Goal: Task Accomplishment & Management: Manage account settings

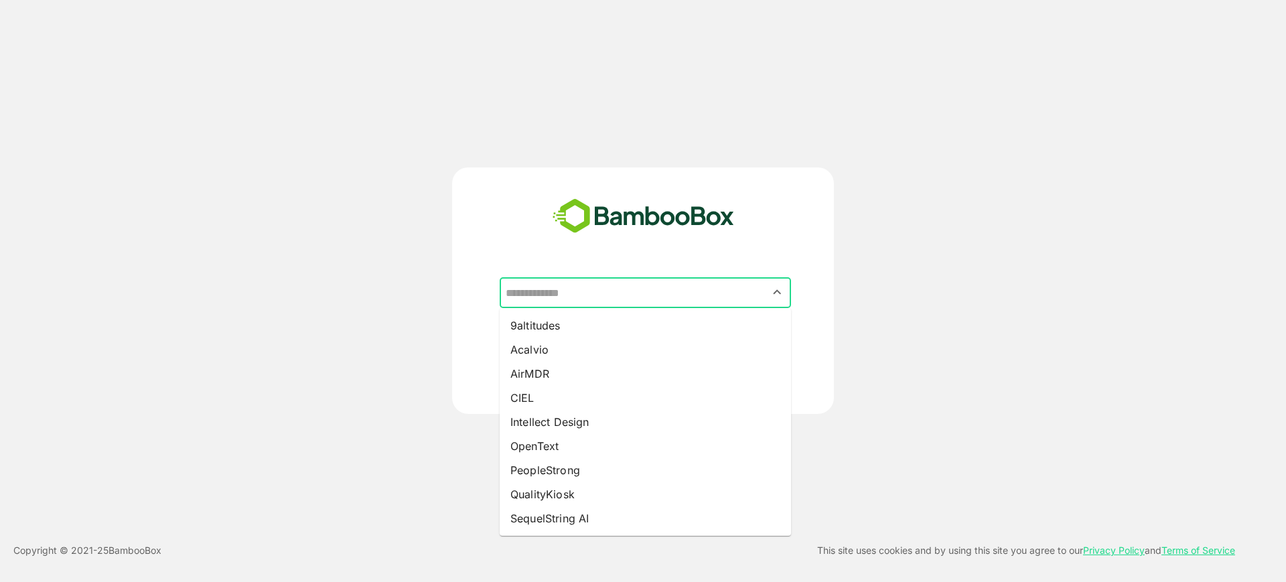
click at [559, 299] on input "text" at bounding box center [645, 292] width 286 height 25
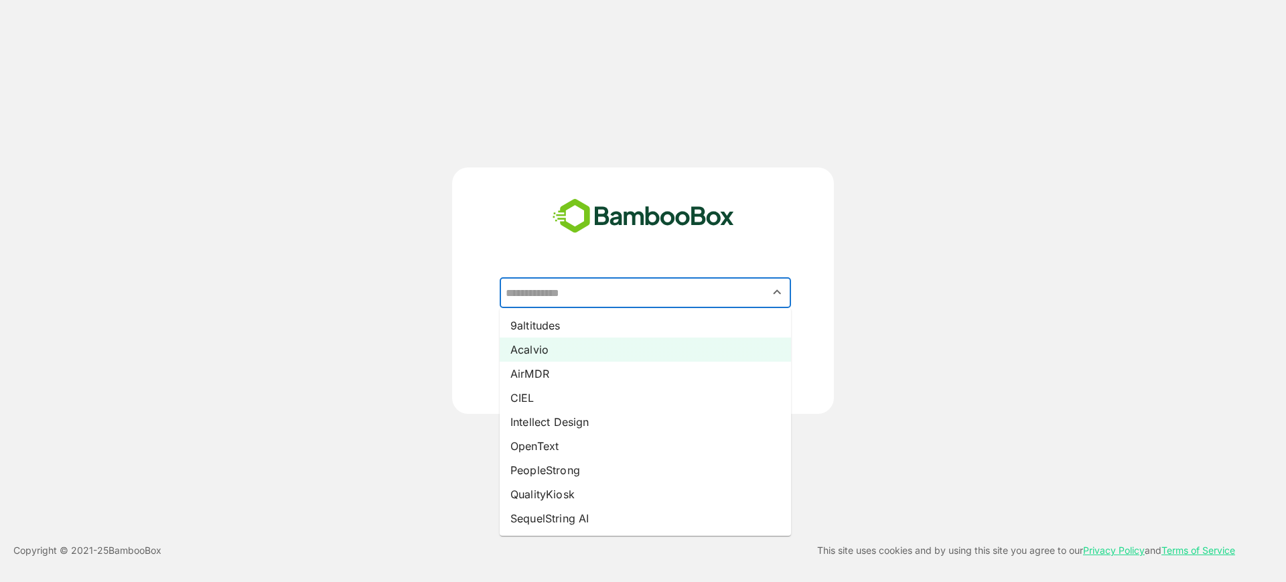
click at [548, 354] on li "Acalvio" at bounding box center [645, 350] width 291 height 24
type input "*******"
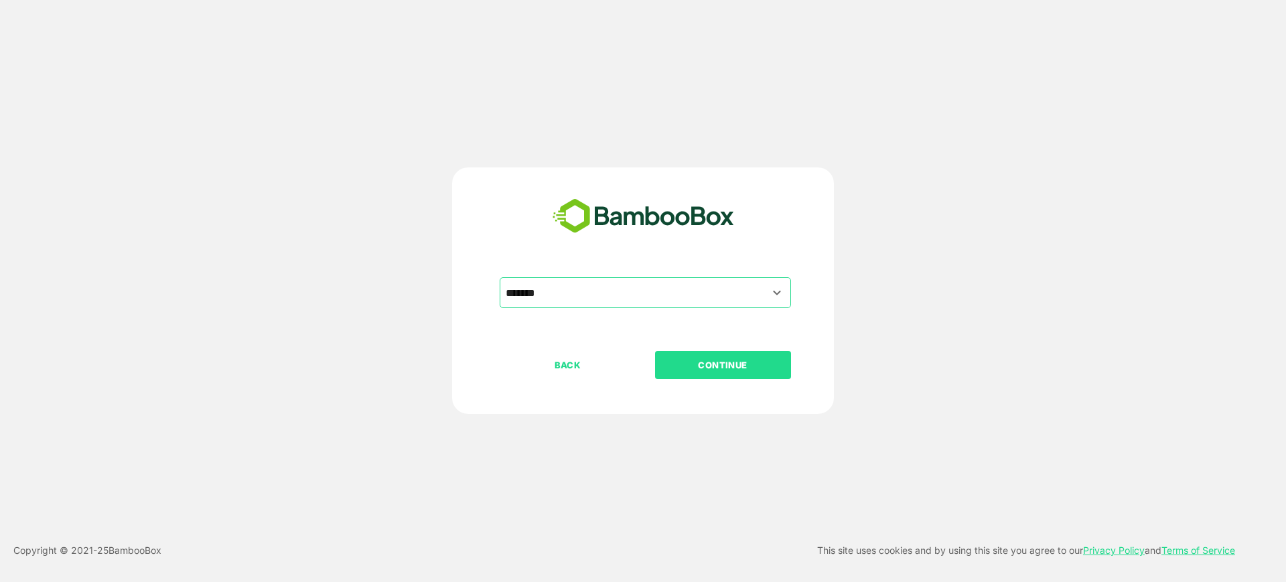
click at [699, 368] on p "CONTINUE" at bounding box center [723, 365] width 134 height 15
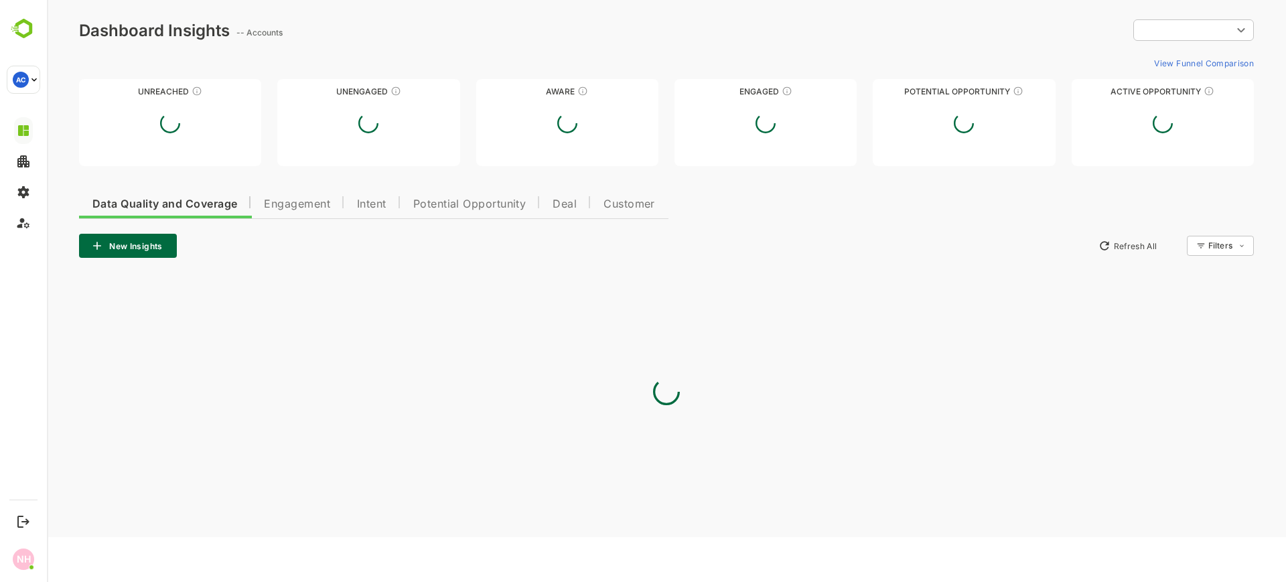
type input "**********"
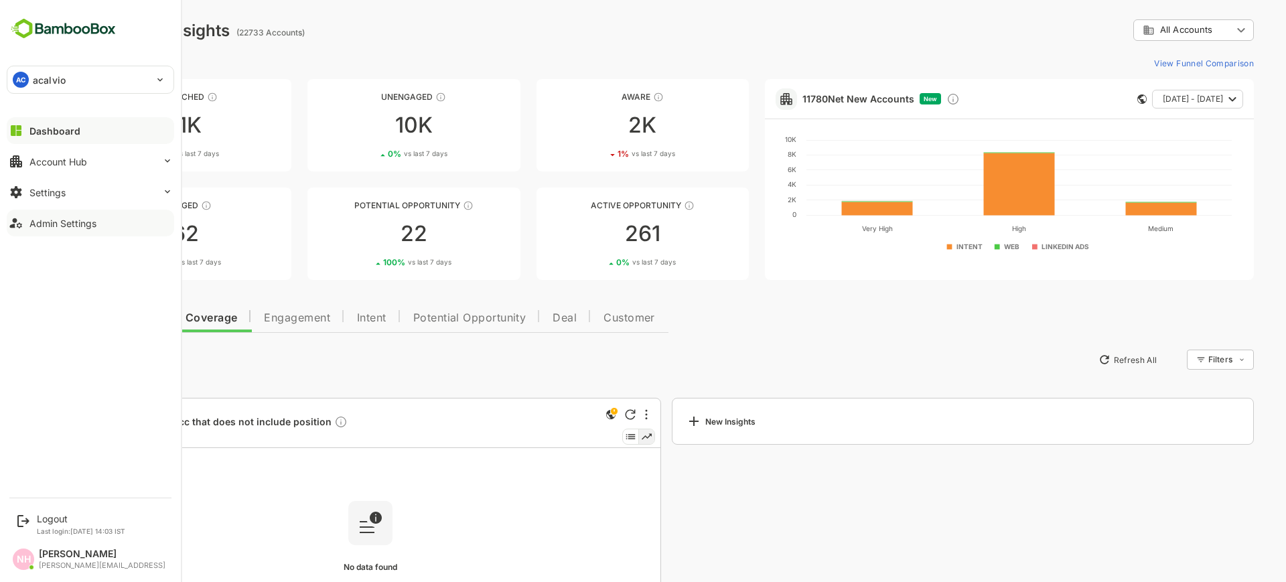
click at [53, 221] on div "Admin Settings" at bounding box center [62, 223] width 67 height 11
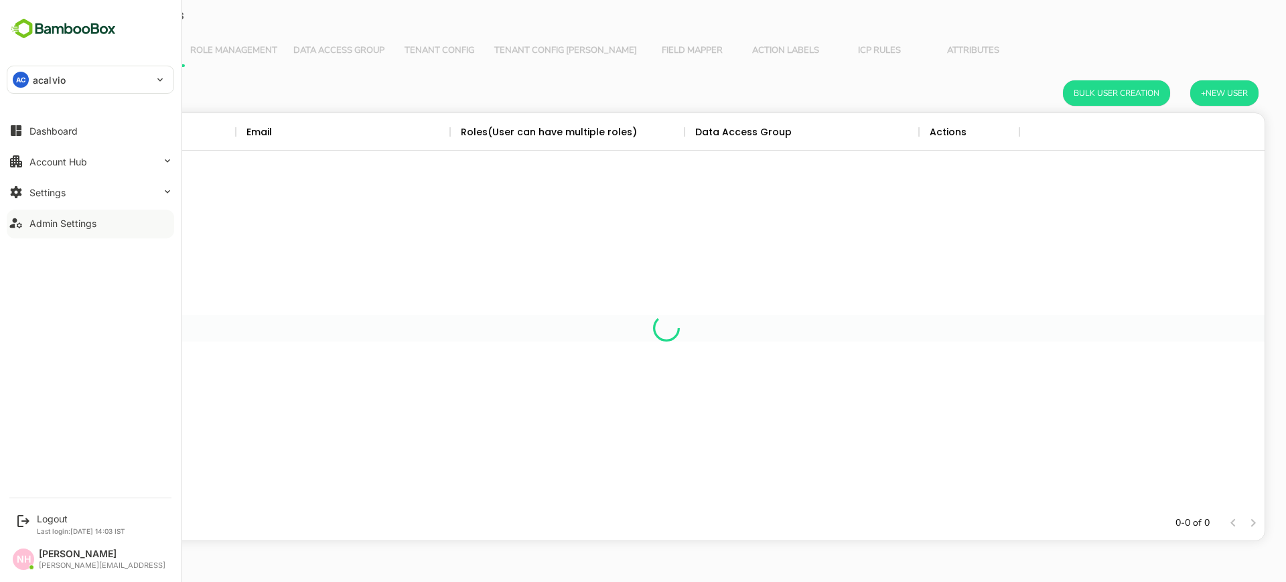
scroll to position [380, 1184]
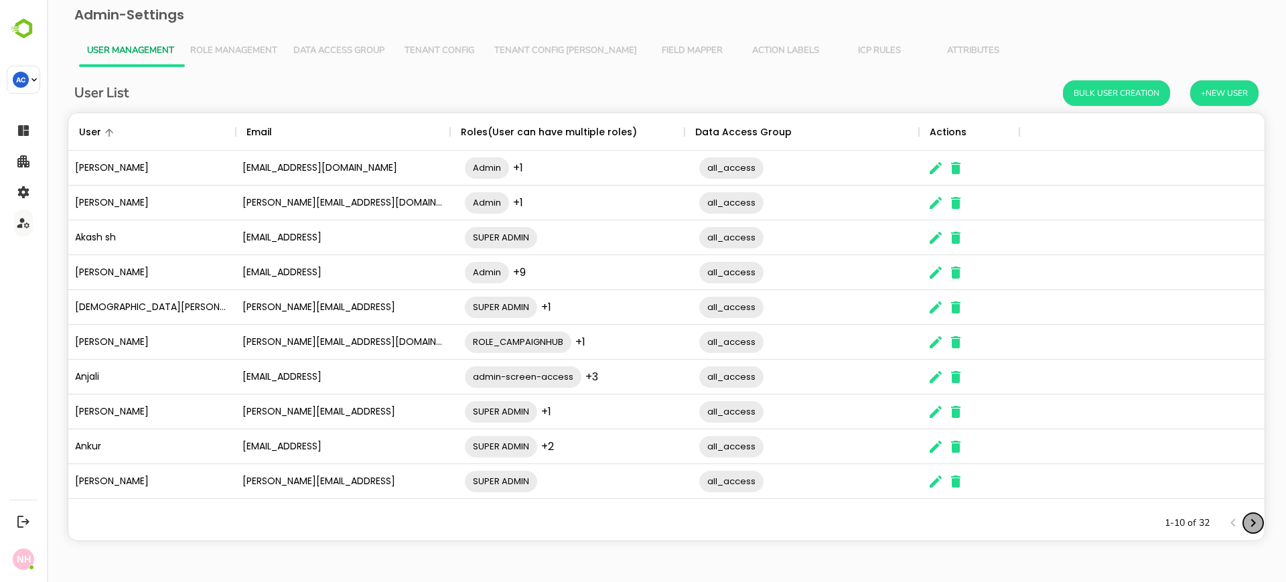
click at [1251, 529] on icon "Next page" at bounding box center [1253, 523] width 16 height 16
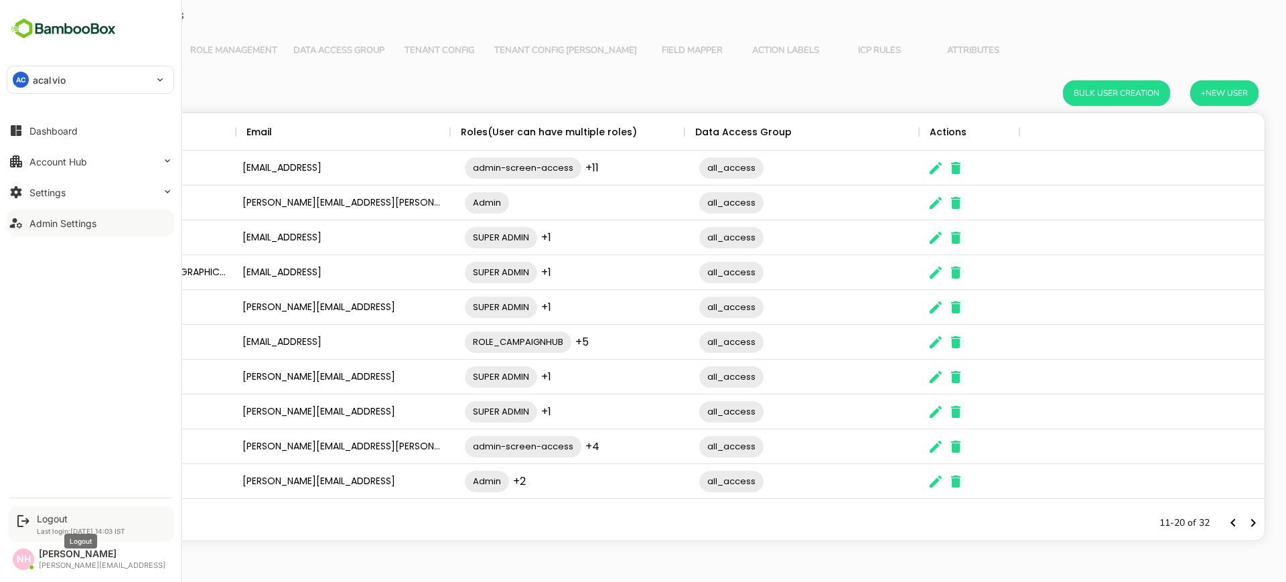
click at [59, 520] on div "Logout" at bounding box center [81, 518] width 88 height 11
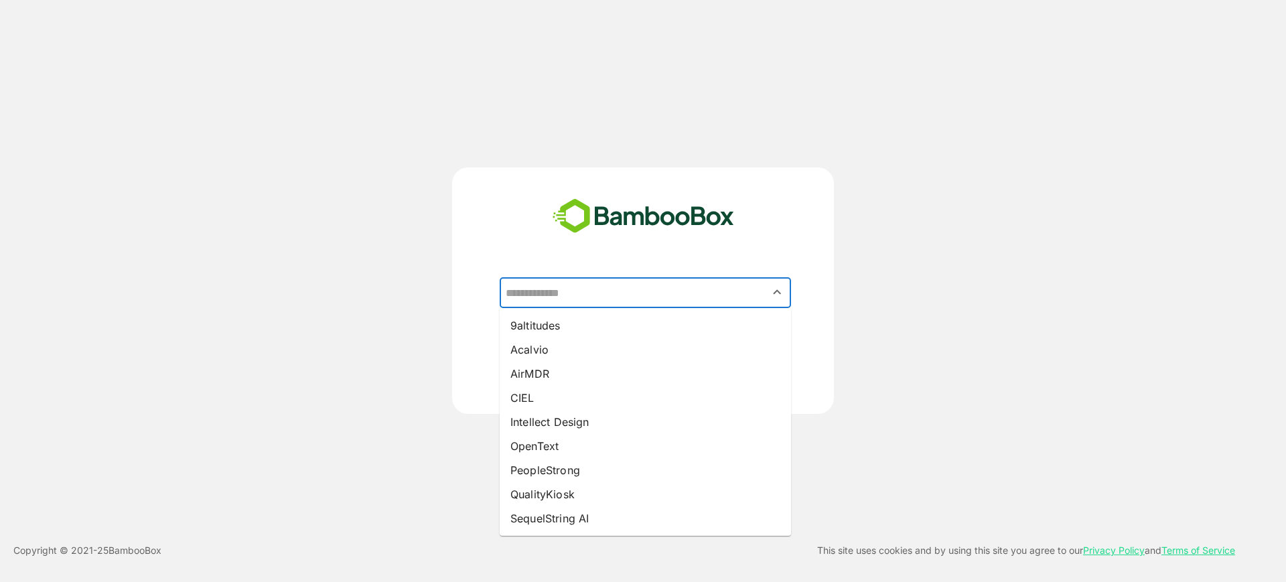
click at [543, 289] on input "text" at bounding box center [645, 292] width 286 height 25
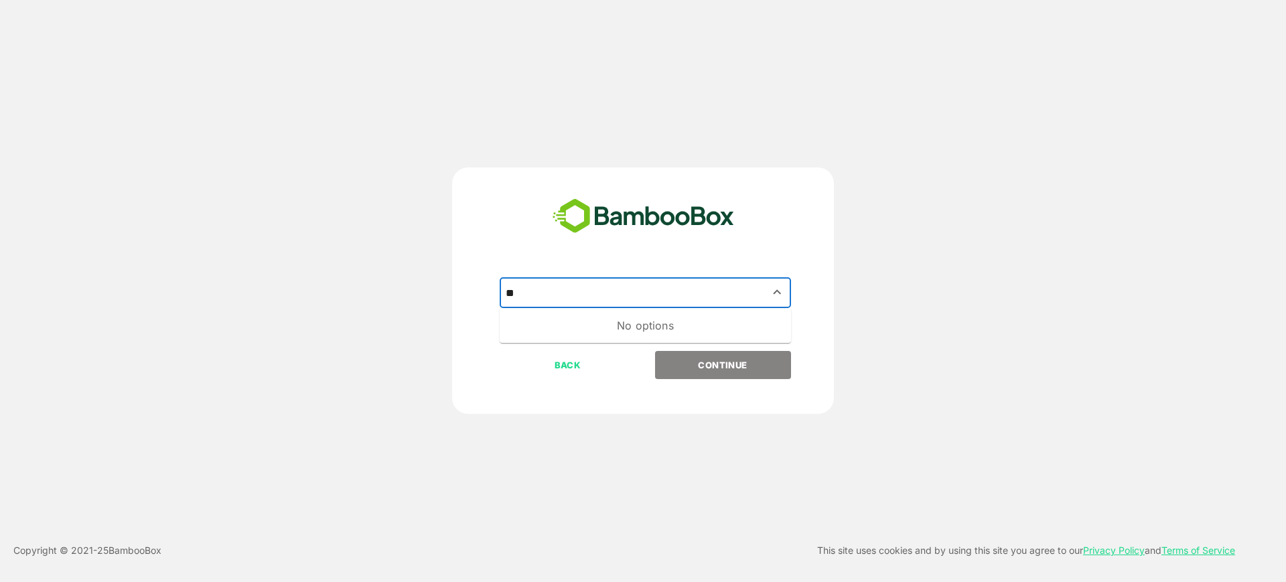
type input "*"
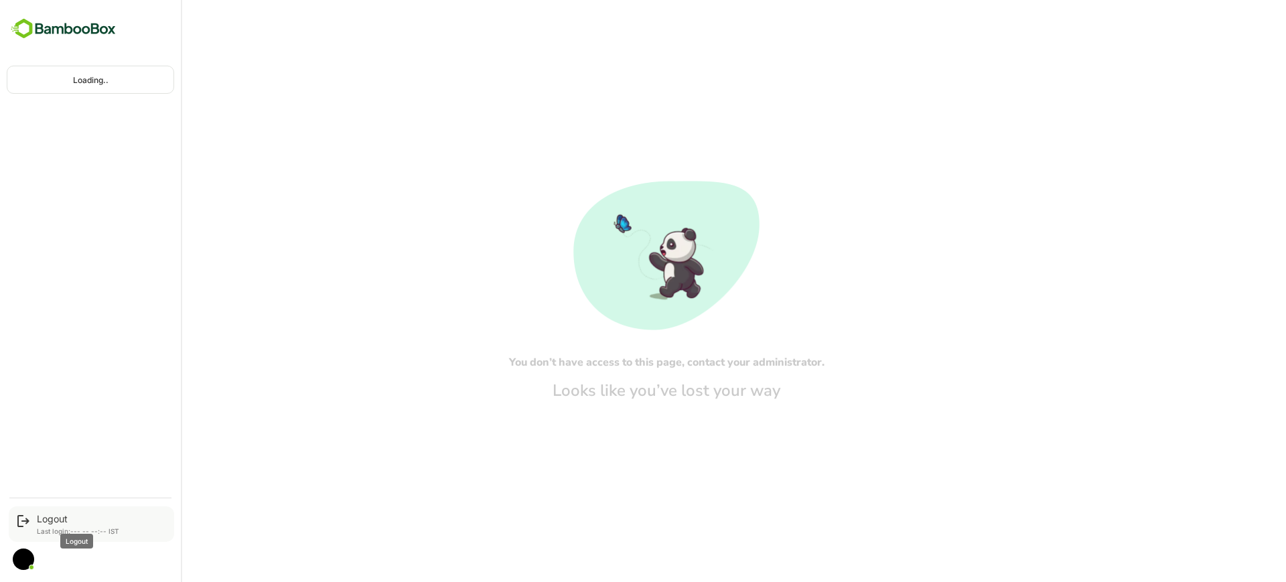
click at [86, 520] on div "Logout" at bounding box center [78, 518] width 82 height 11
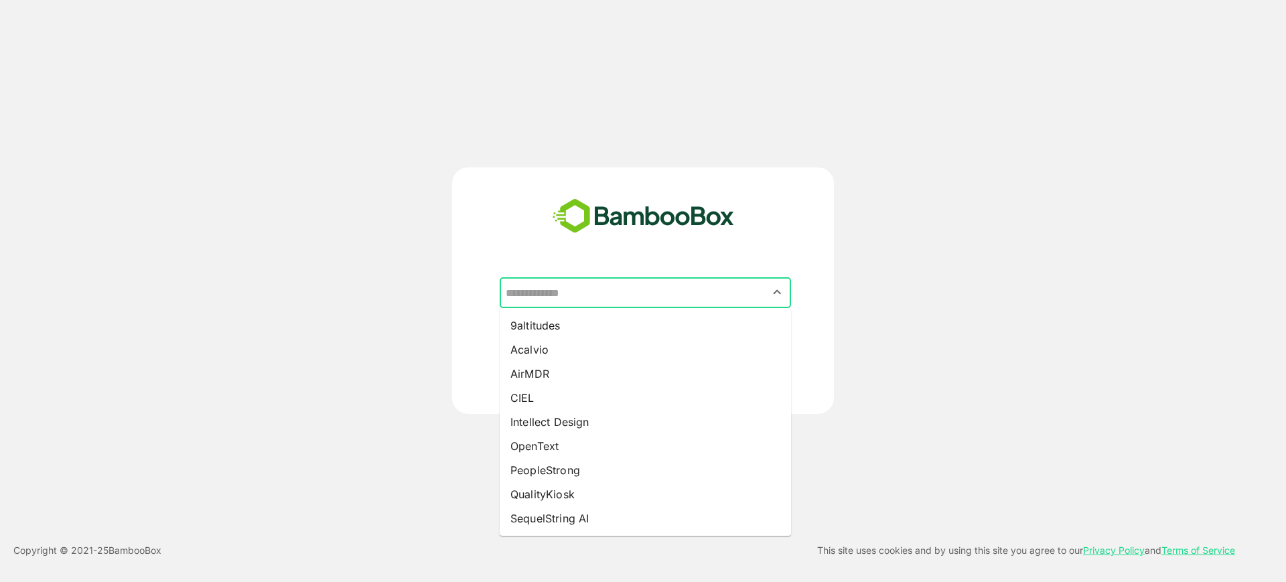
click at [573, 286] on input "text" at bounding box center [645, 292] width 286 height 25
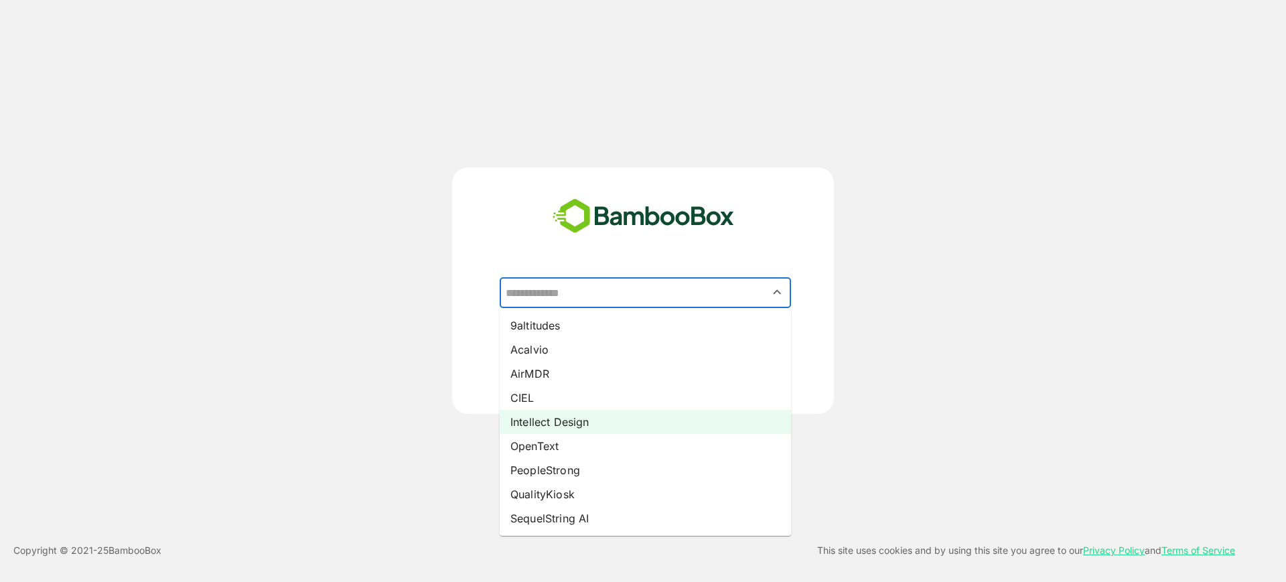
click at [570, 427] on li "Intellect Design" at bounding box center [645, 422] width 291 height 24
type input "**********"
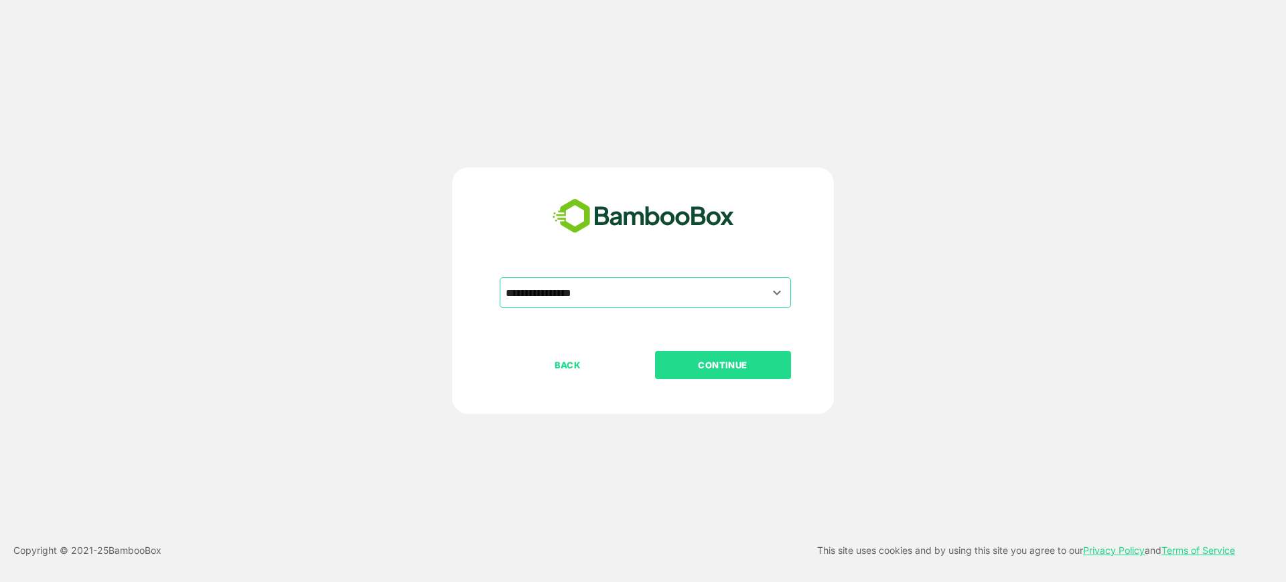
click at [696, 358] on p "CONTINUE" at bounding box center [723, 365] width 134 height 15
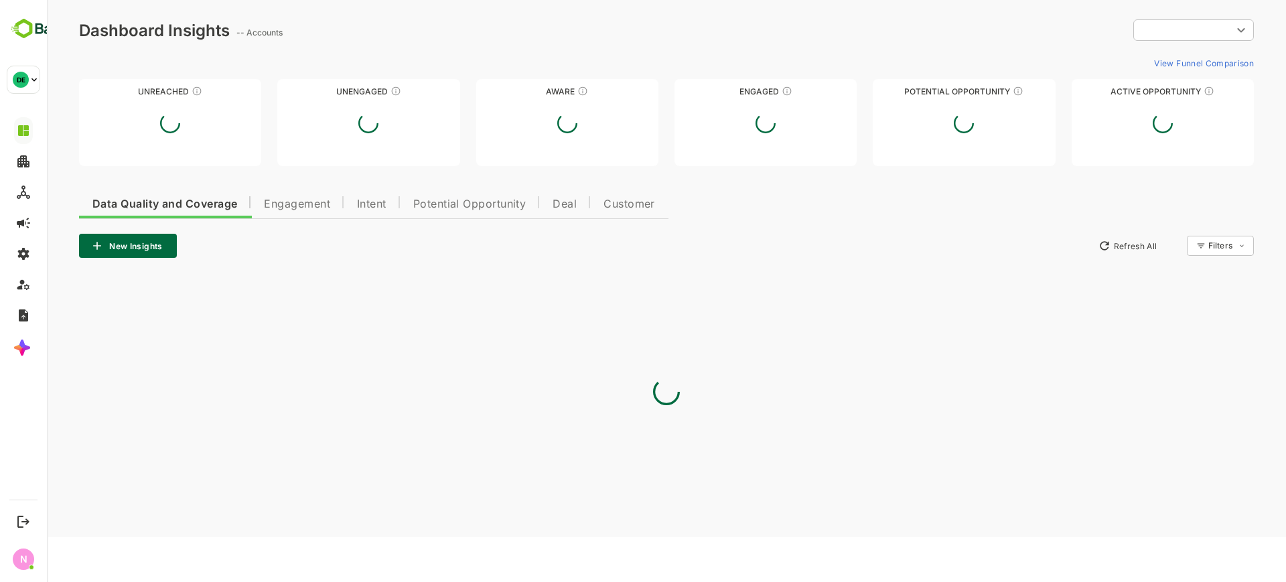
type input "**********"
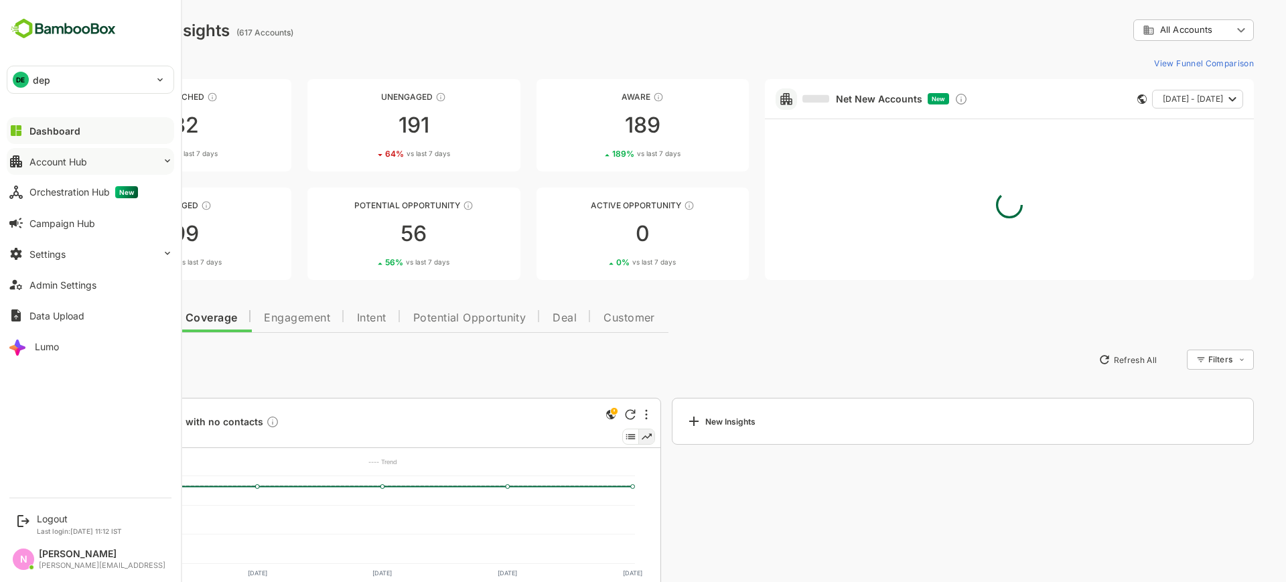
click at [43, 171] on button "Account Hub" at bounding box center [90, 161] width 167 height 27
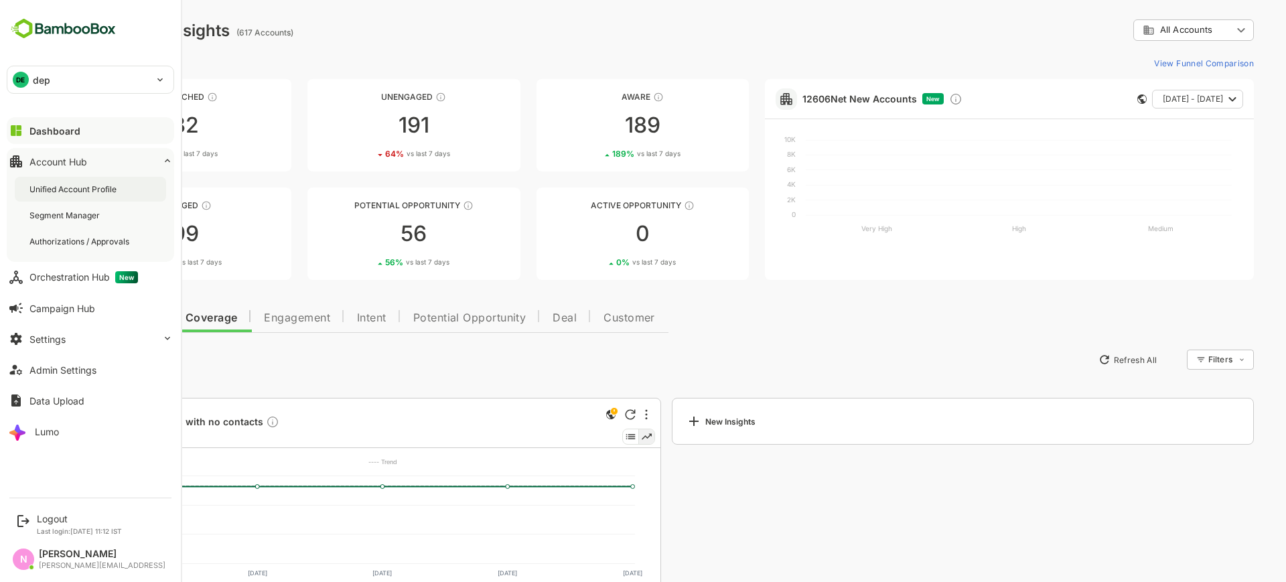
click at [56, 198] on div "Unified Account Profile" at bounding box center [90, 189] width 151 height 25
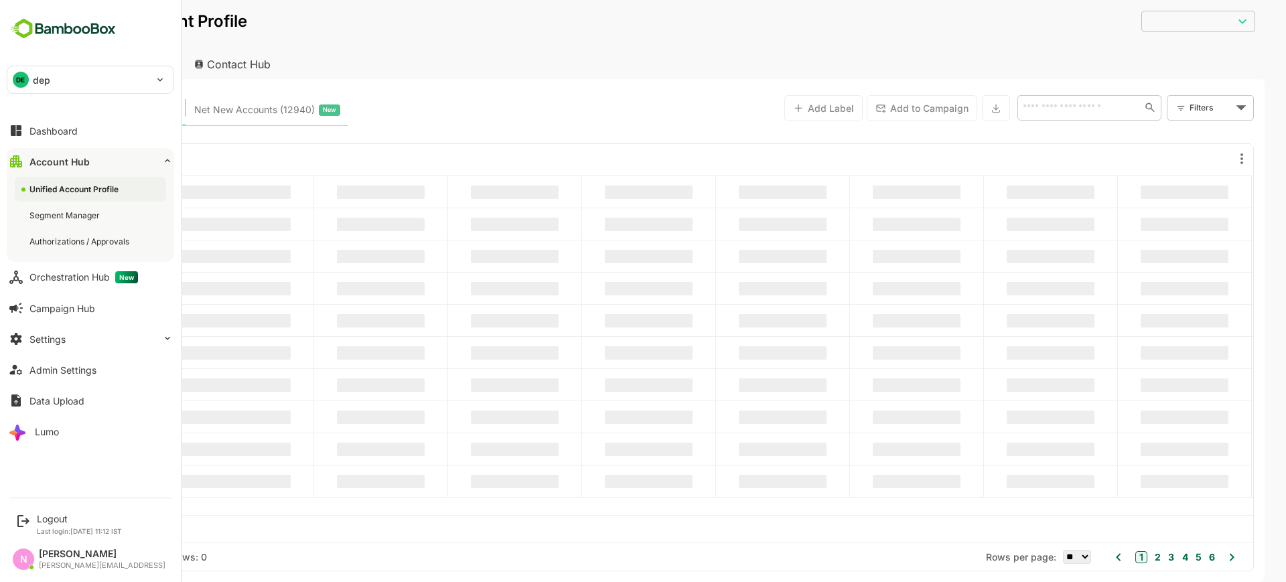
type input "**********"
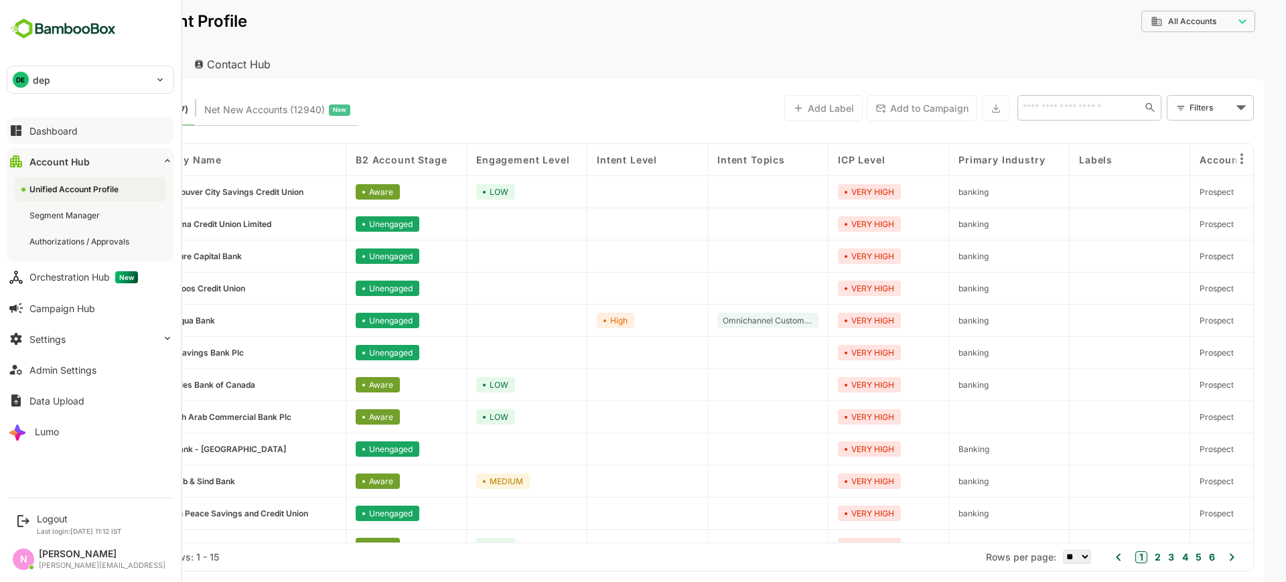
click at [79, 124] on button "Dashboard" at bounding box center [90, 130] width 167 height 27
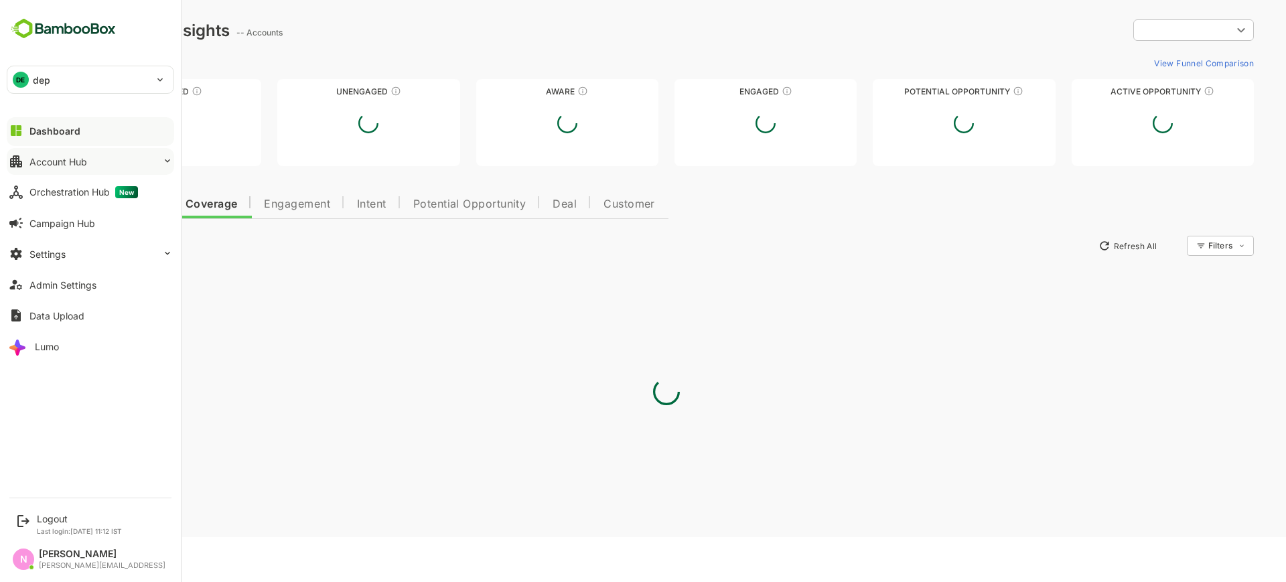
type input "**********"
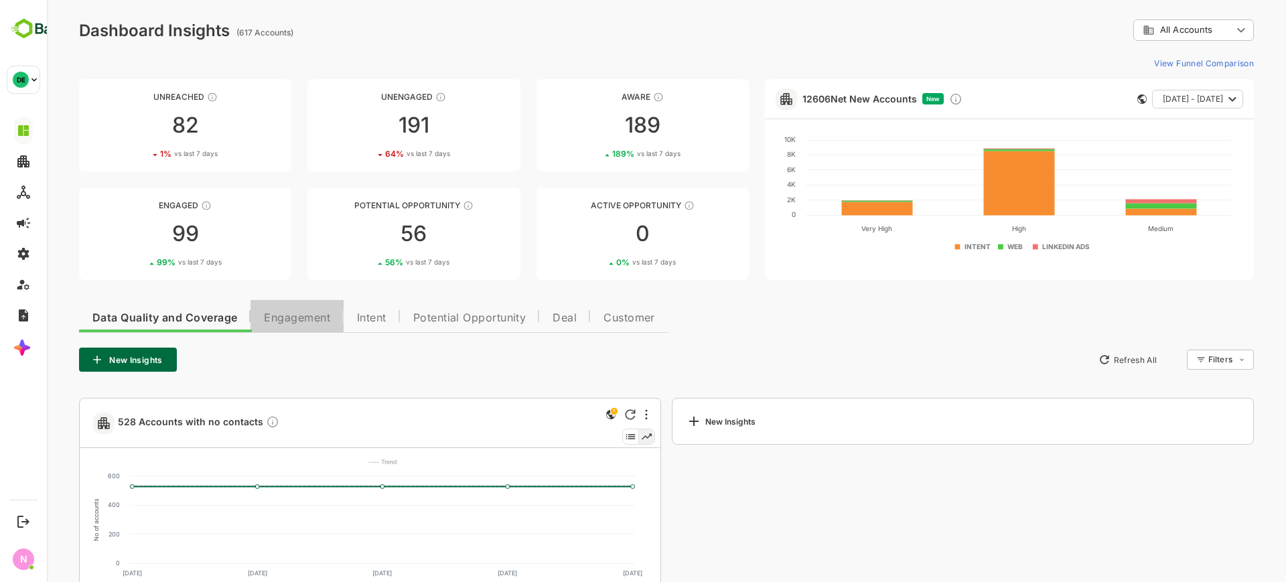
click at [321, 315] on span "Engagement" at bounding box center [297, 318] width 66 height 11
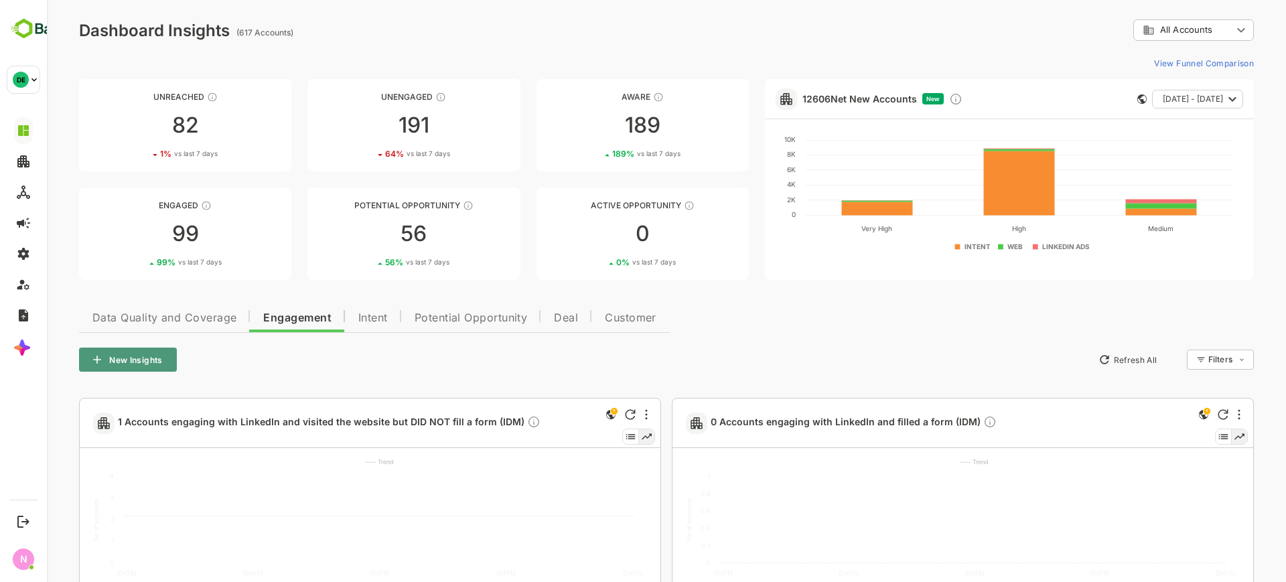
click at [140, 348] on button "New Insights" at bounding box center [128, 360] width 98 height 24
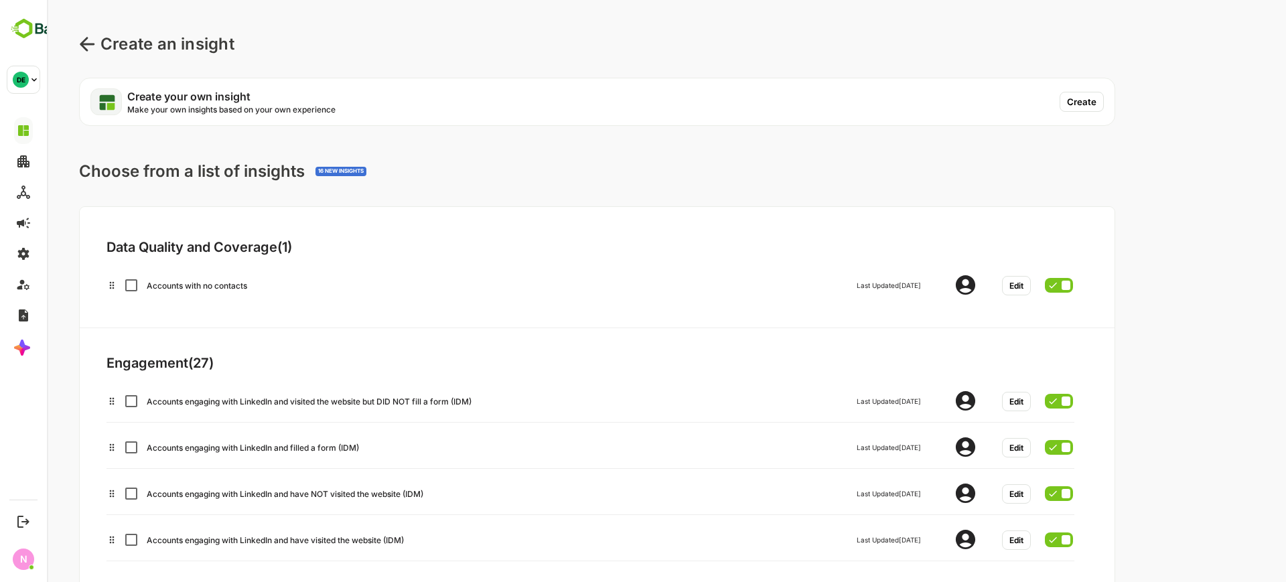
click at [1077, 103] on button "Create" at bounding box center [1082, 102] width 44 height 20
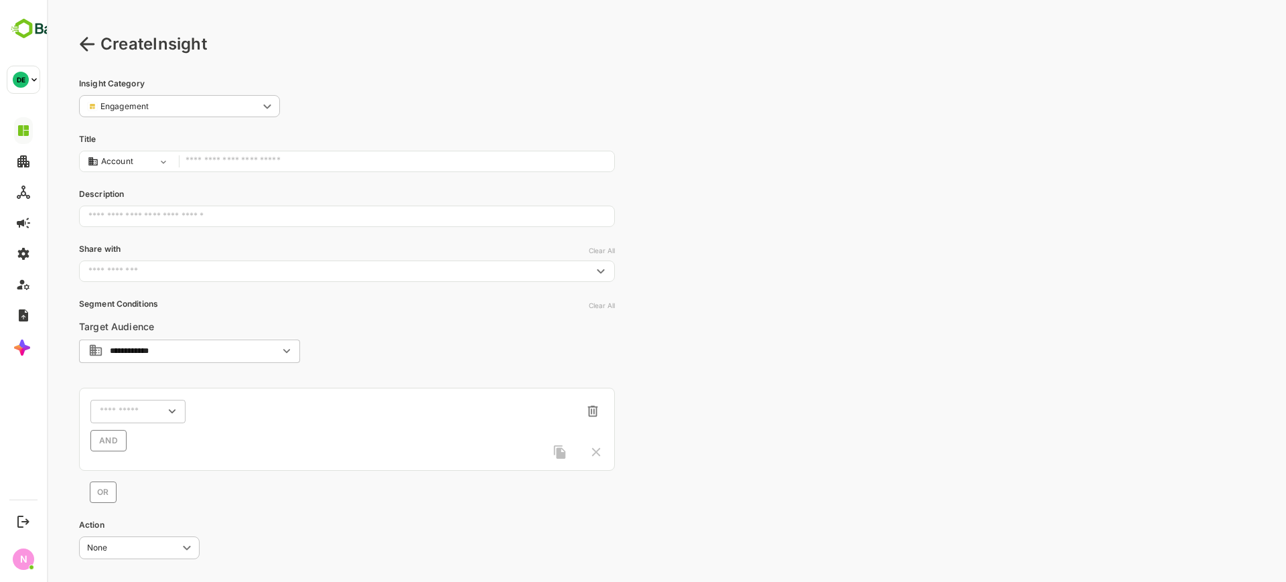
click at [450, 155] on input "text" at bounding box center [397, 162] width 422 height 18
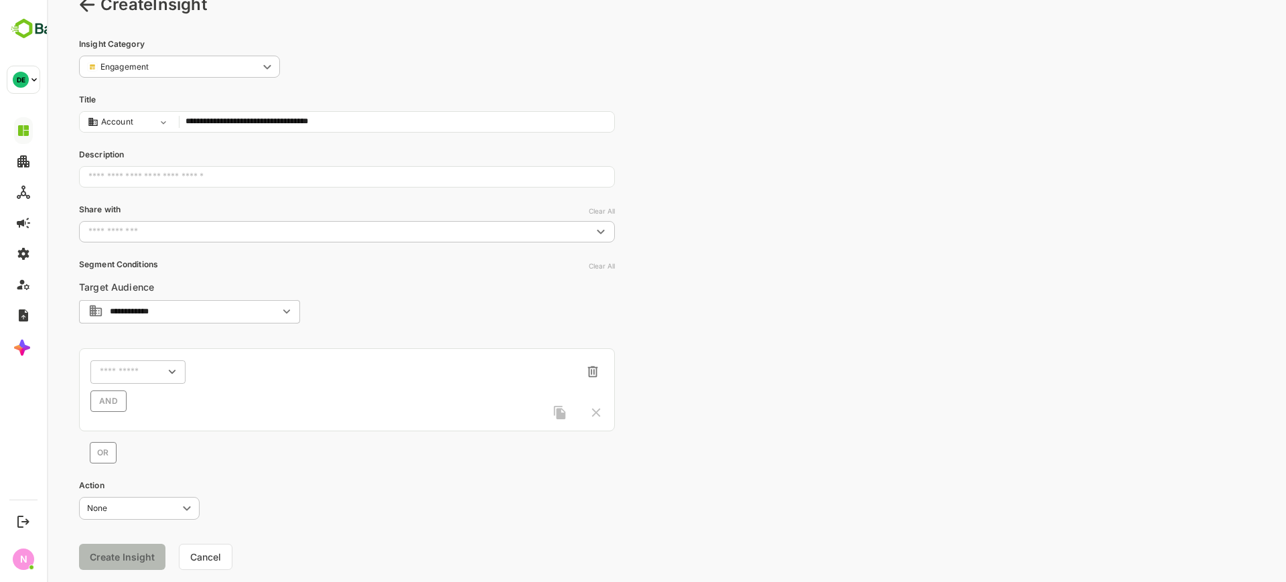
scroll to position [73, 0]
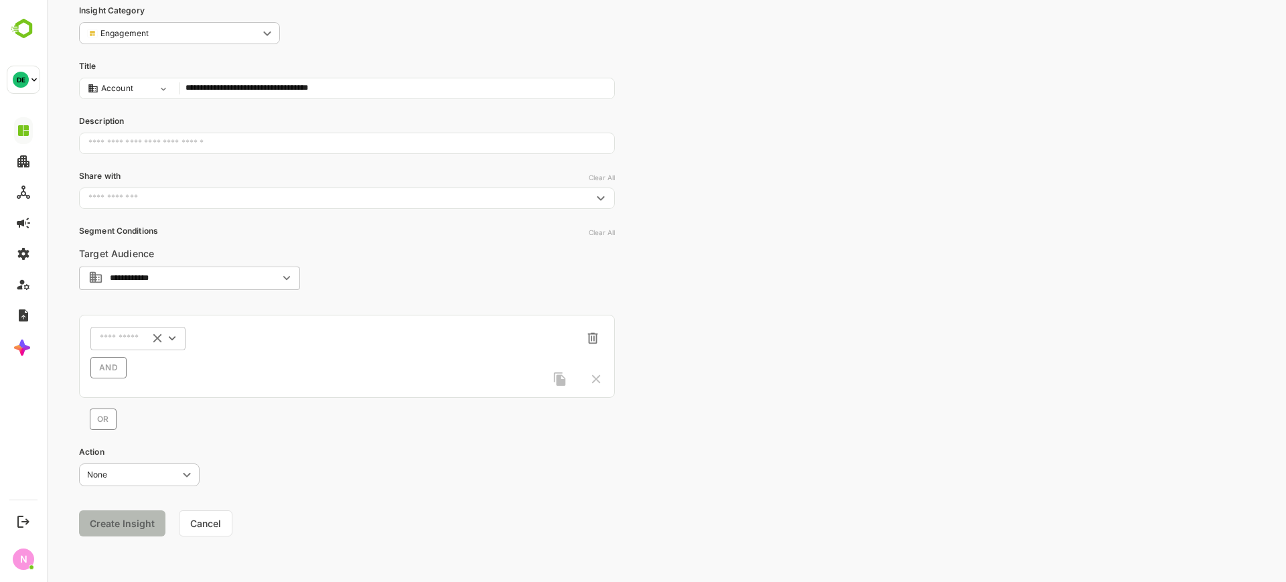
click at [121, 332] on div "​" at bounding box center [137, 338] width 95 height 24
type input "**********"
type input "***"
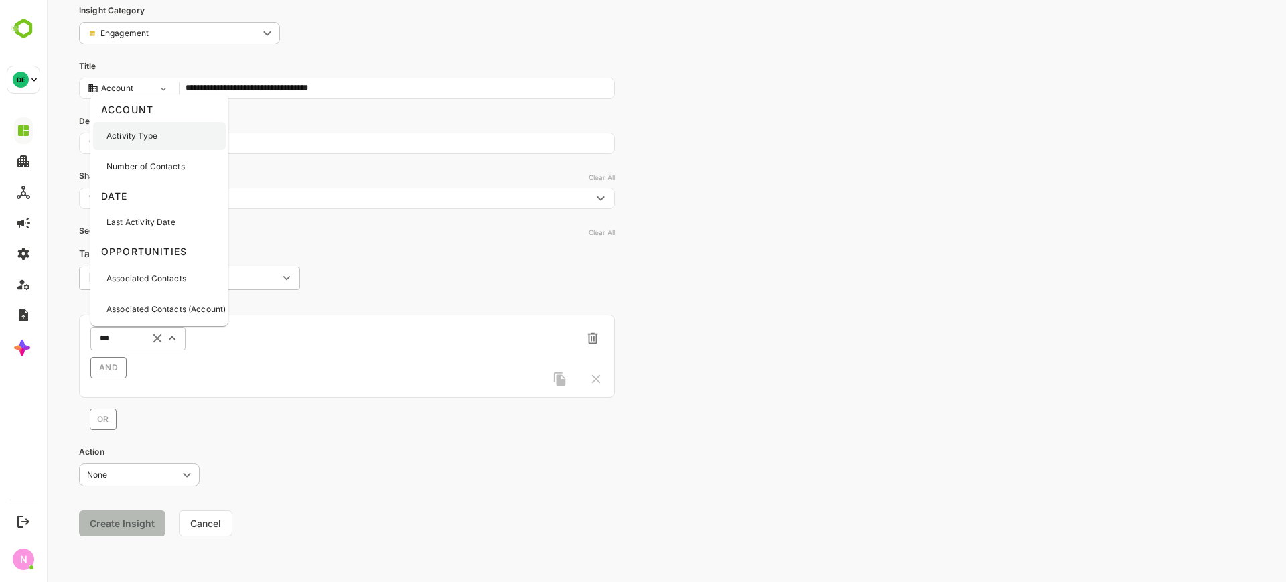
click at [171, 137] on div "Activity Type" at bounding box center [159, 136] width 133 height 28
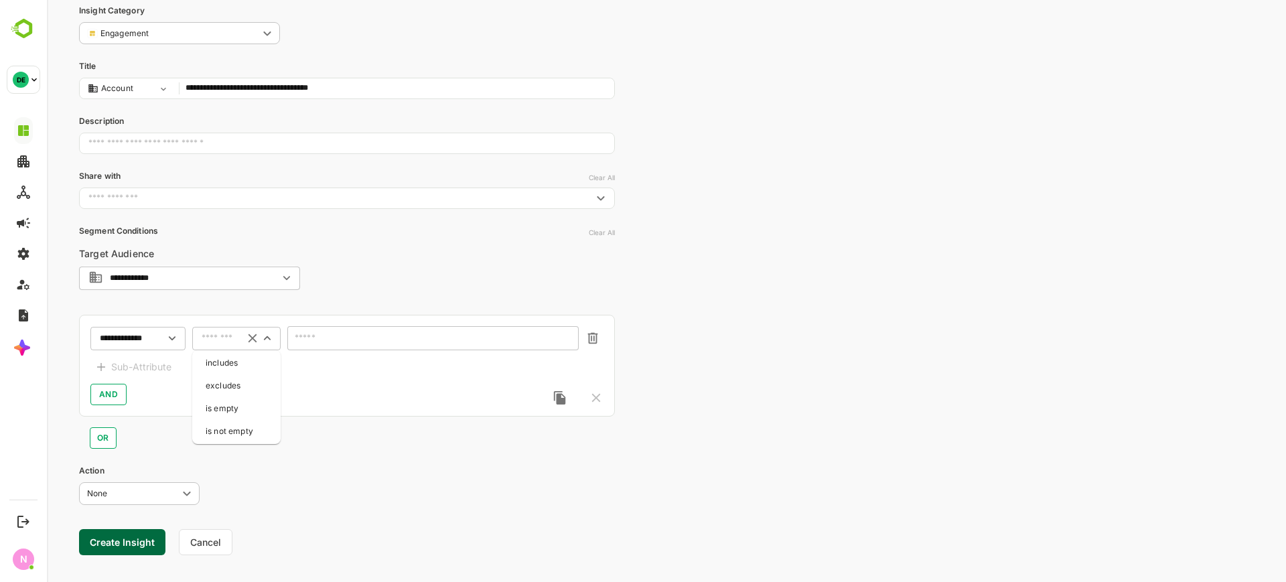
click at [225, 340] on input "text" at bounding box center [220, 339] width 36 height 10
click at [228, 370] on li "includes" at bounding box center [236, 363] width 83 height 20
type input "********"
click at [333, 350] on div "​" at bounding box center [432, 338] width 291 height 24
click at [344, 343] on div "​" at bounding box center [432, 338] width 291 height 24
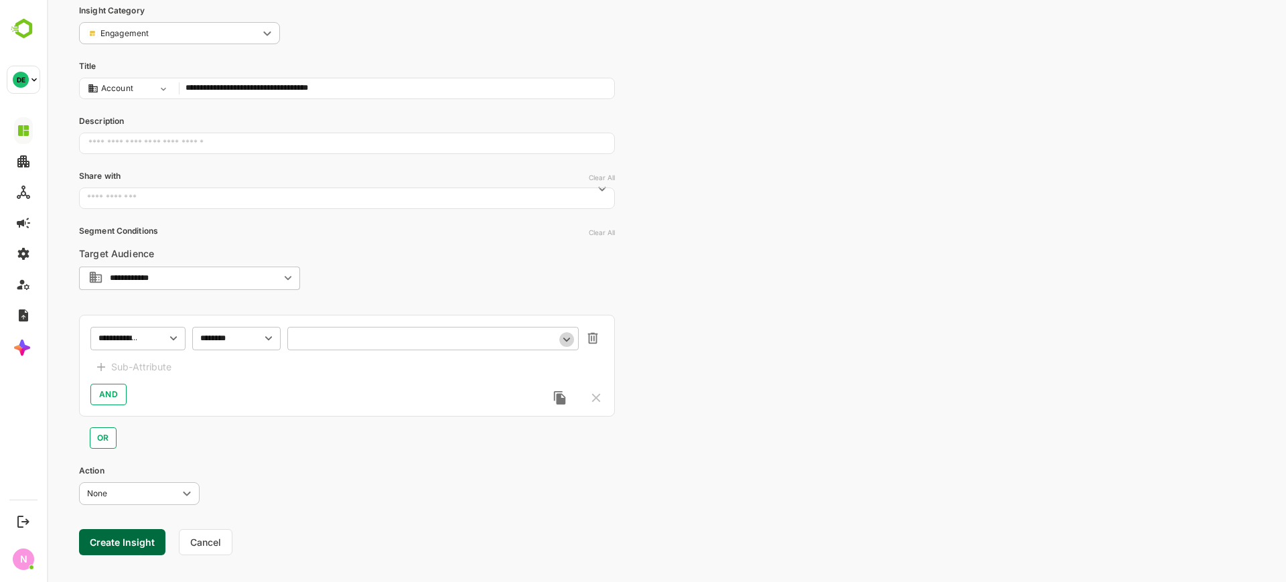
click at [565, 340] on icon "Open" at bounding box center [566, 339] width 15 height 15
click at [350, 344] on div "​" at bounding box center [432, 338] width 291 height 24
click at [571, 341] on icon "Open" at bounding box center [566, 339] width 15 height 15
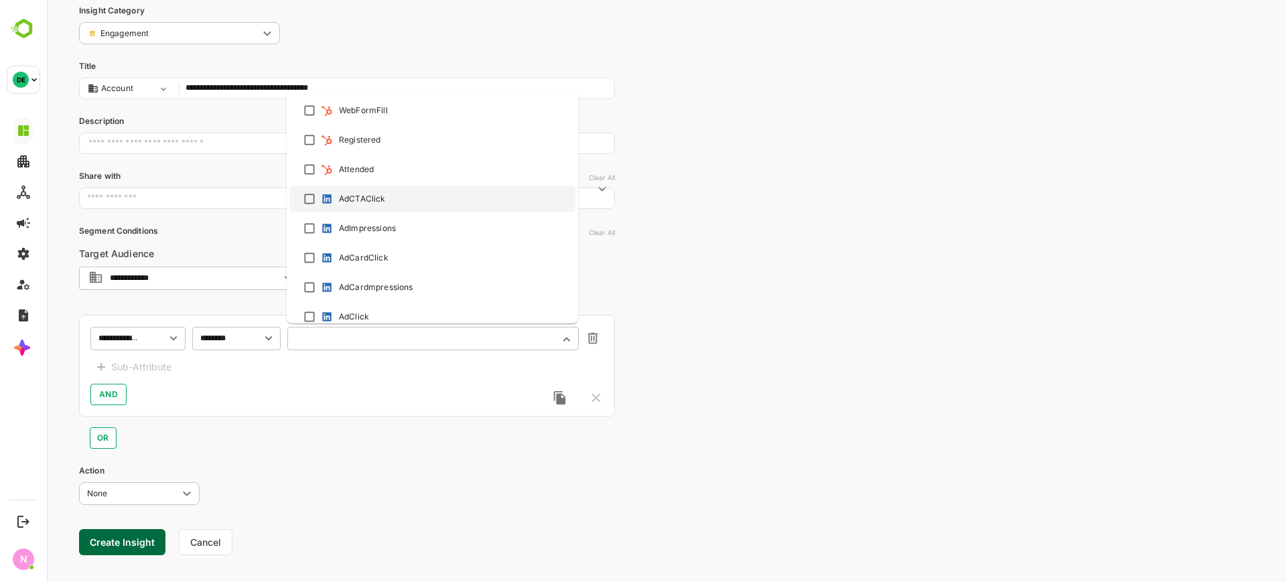
click at [362, 206] on div "AdCTAClick" at bounding box center [432, 199] width 262 height 16
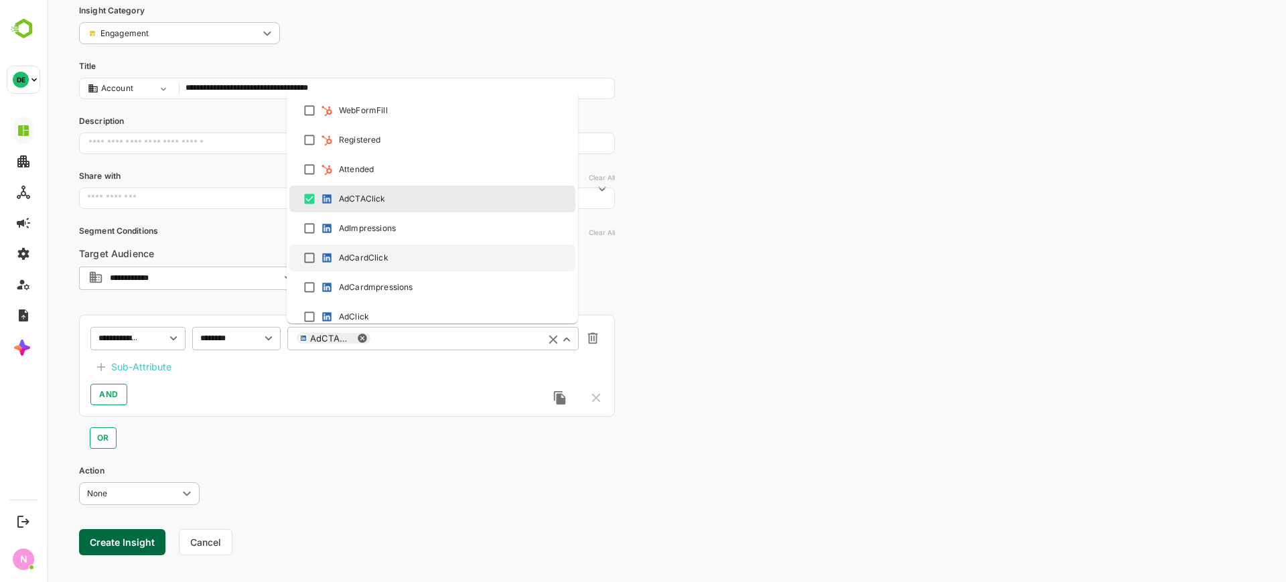
click at [363, 251] on div "AdCardClick" at bounding box center [354, 257] width 70 height 13
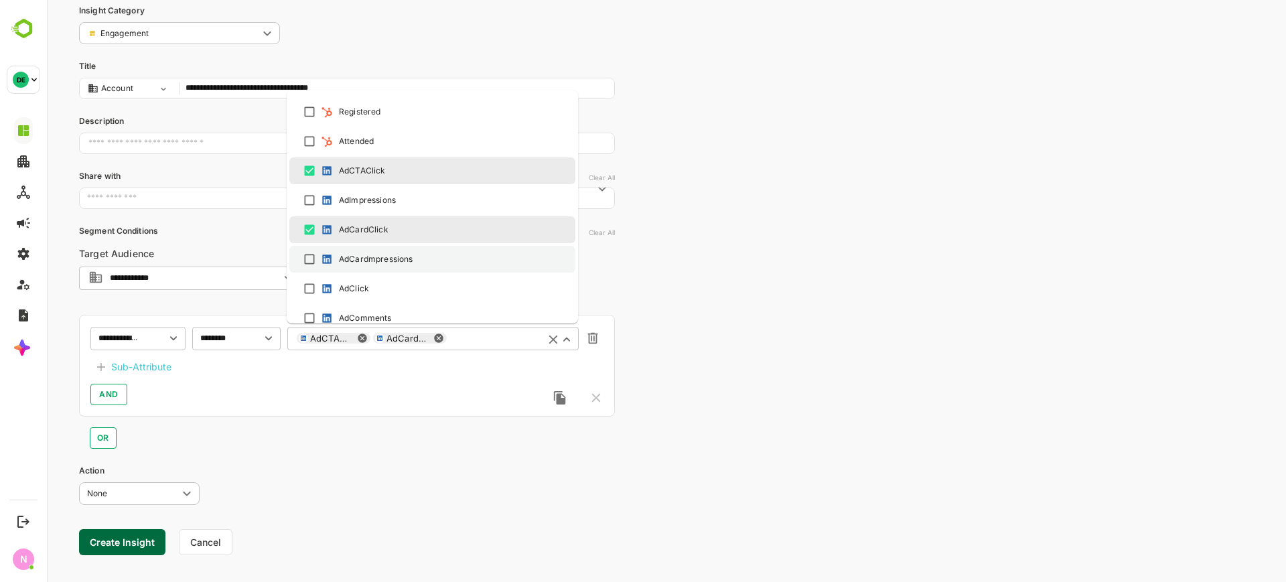
scroll to position [469, 0]
click at [369, 260] on div "AdCardmpressions" at bounding box center [376, 257] width 74 height 12
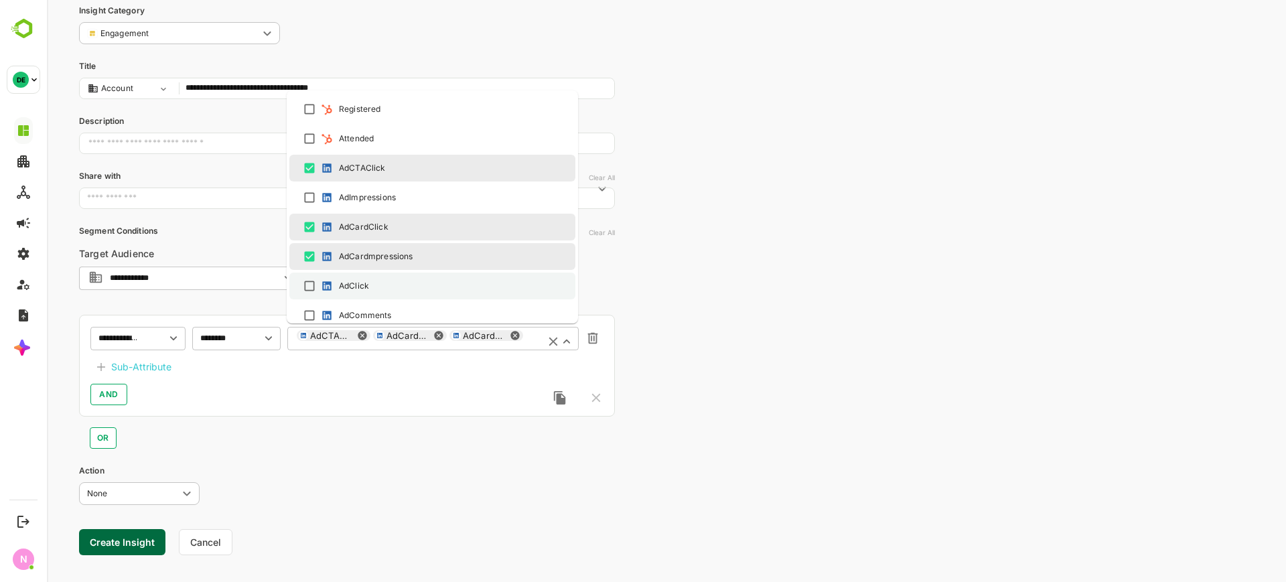
click at [357, 284] on div "AdClick" at bounding box center [354, 286] width 30 height 12
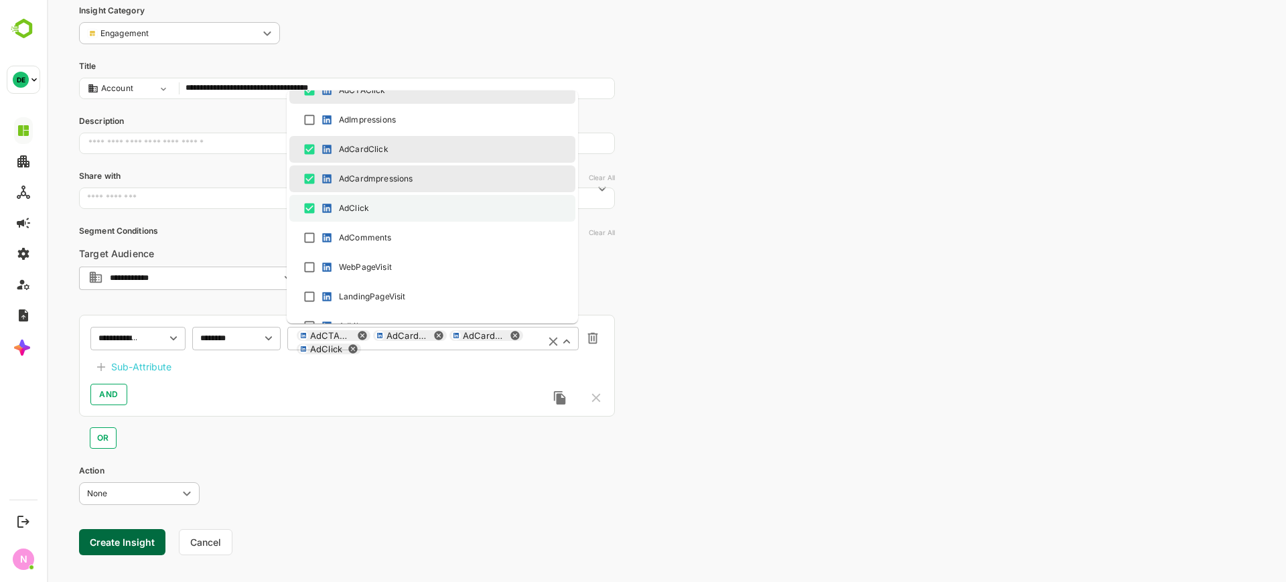
scroll to position [553, 0]
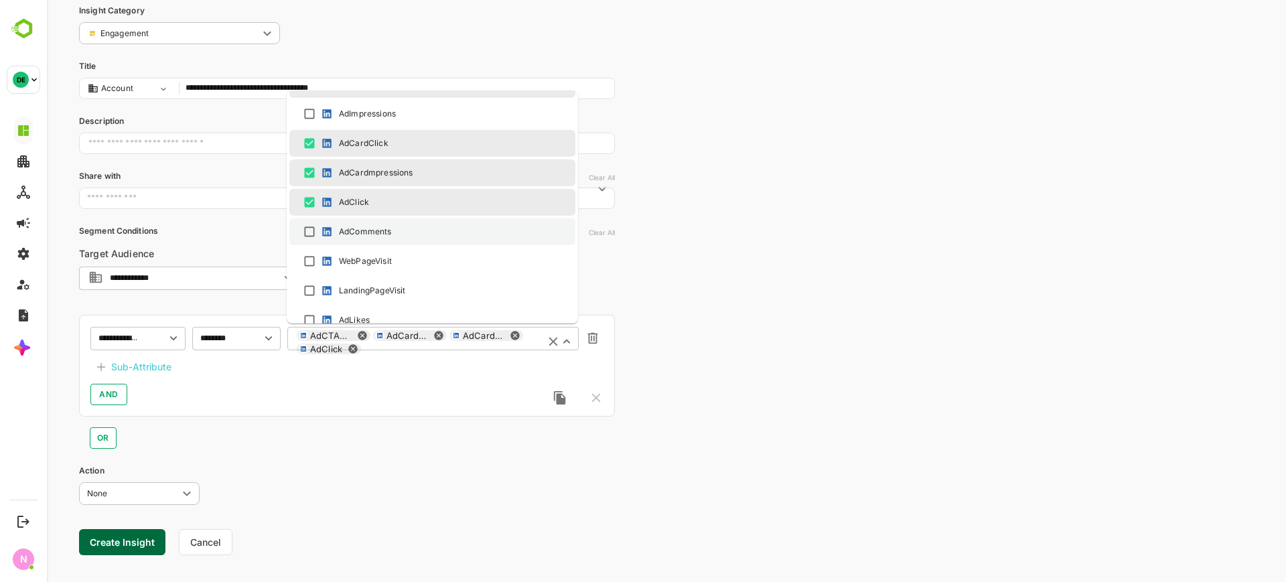
click at [364, 240] on li "AdComments" at bounding box center [432, 231] width 286 height 27
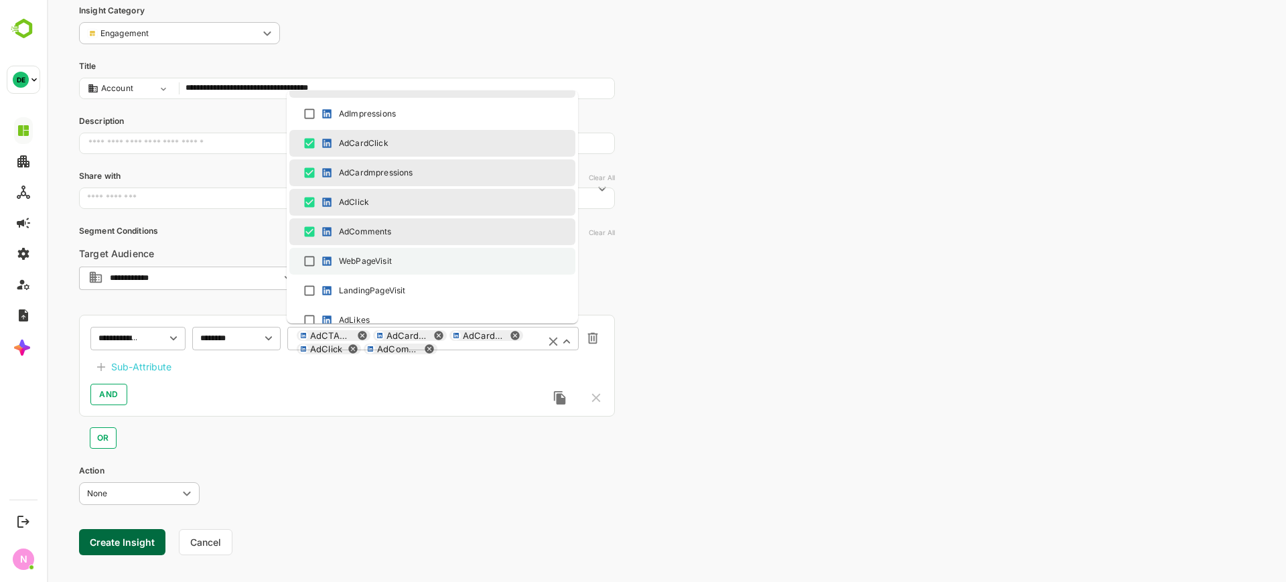
click at [358, 263] on div "WebPageVisit" at bounding box center [365, 261] width 53 height 12
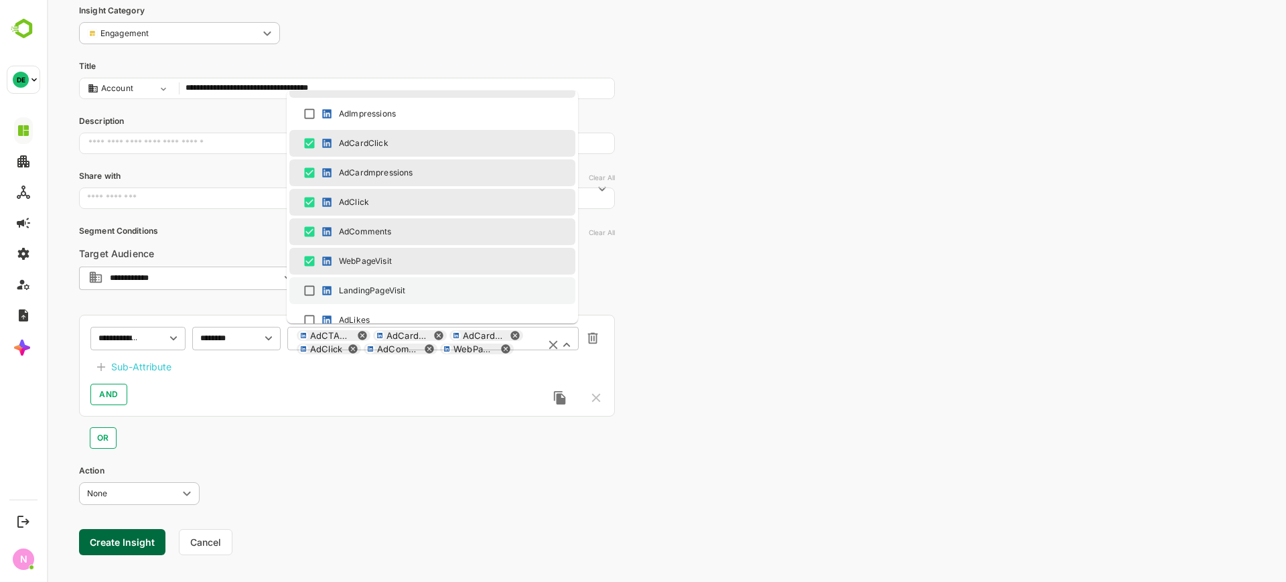
click at [345, 291] on div "LandingPageVisit" at bounding box center [372, 291] width 66 height 12
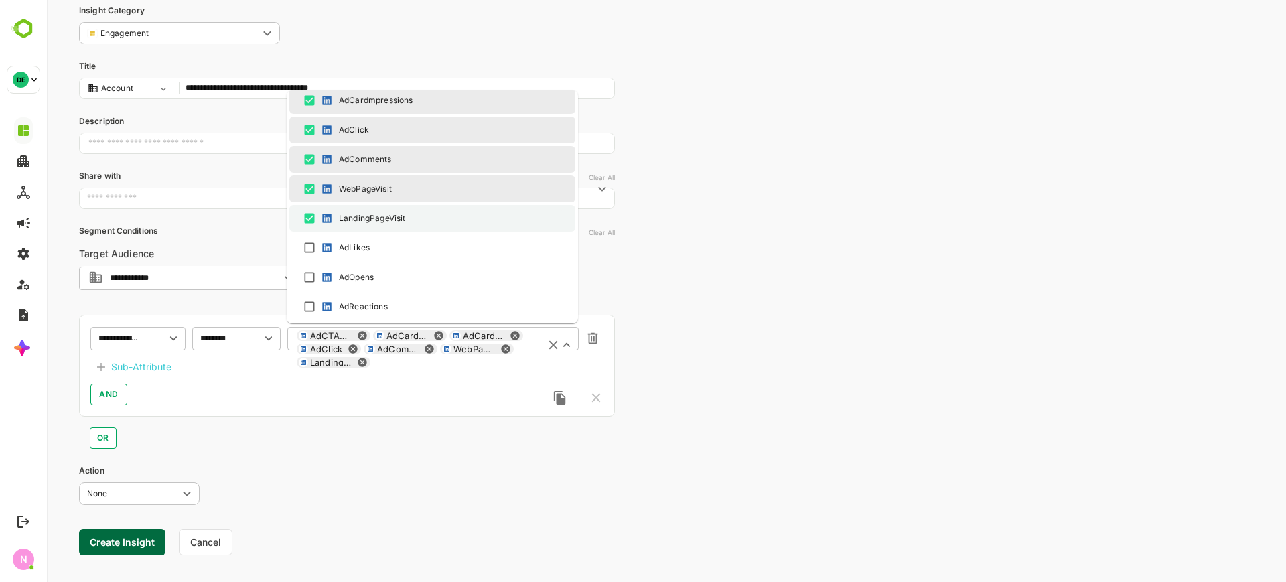
scroll to position [626, 0]
click at [356, 249] on div "AdLikes" at bounding box center [354, 247] width 31 height 12
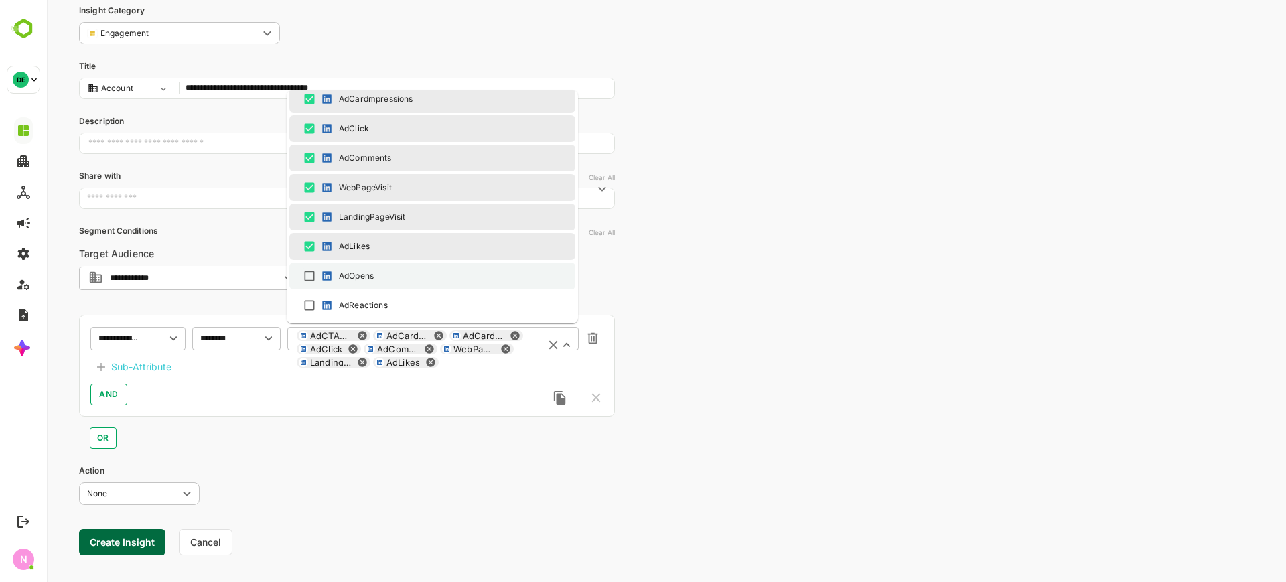
click at [356, 270] on div "AdOpens" at bounding box center [356, 276] width 35 height 12
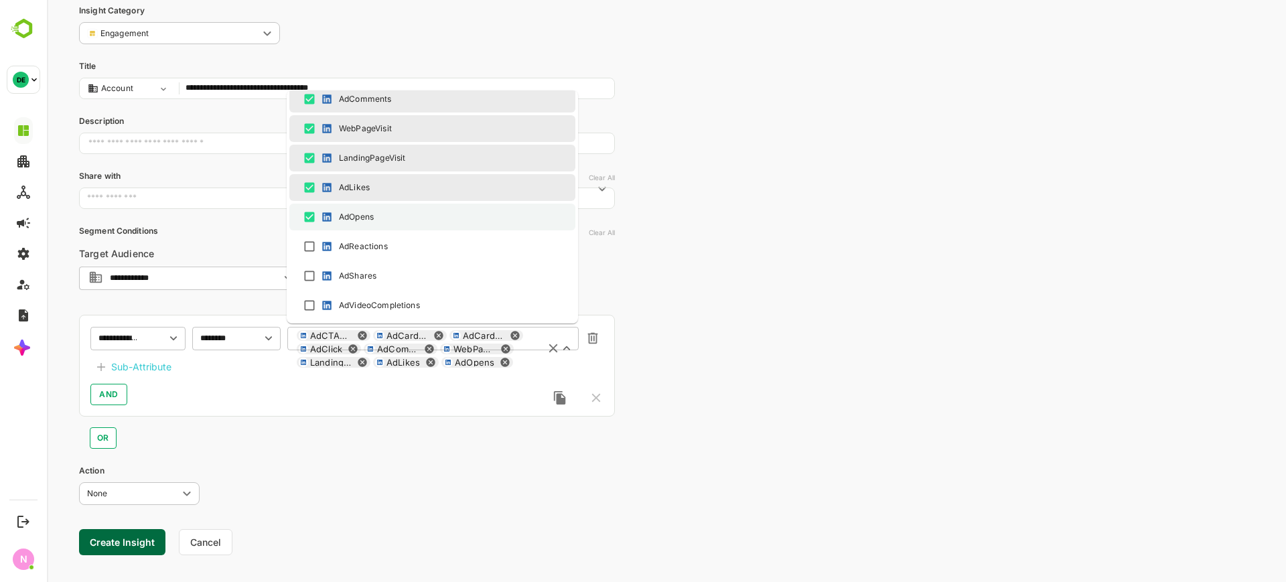
scroll to position [693, 0]
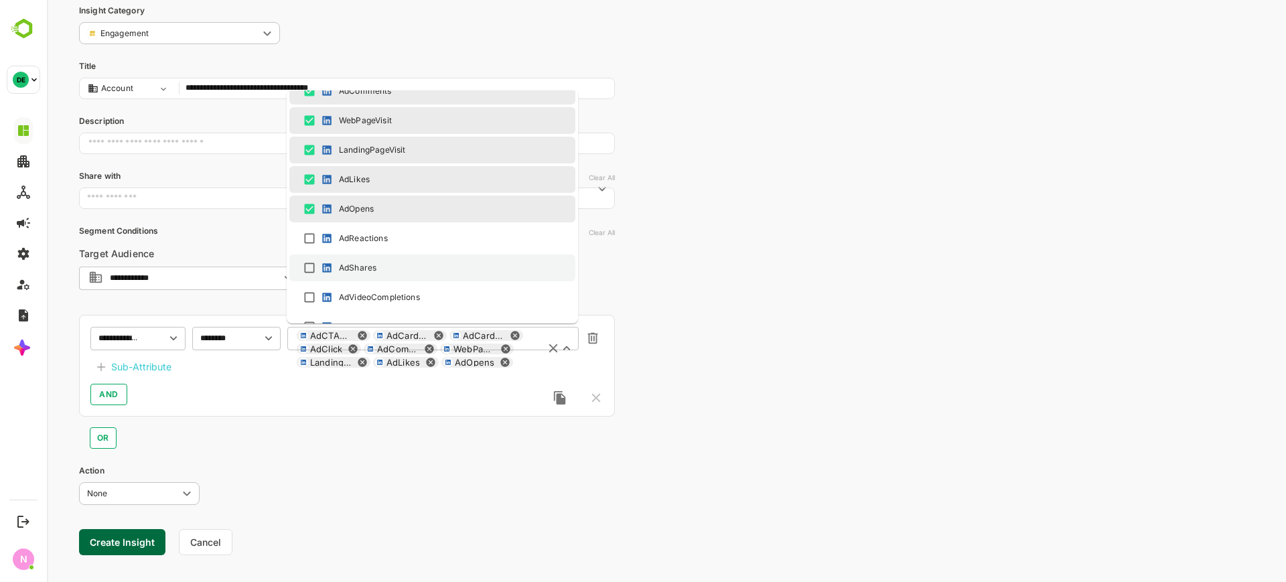
click at [358, 262] on div "AdShares" at bounding box center [358, 268] width 38 height 12
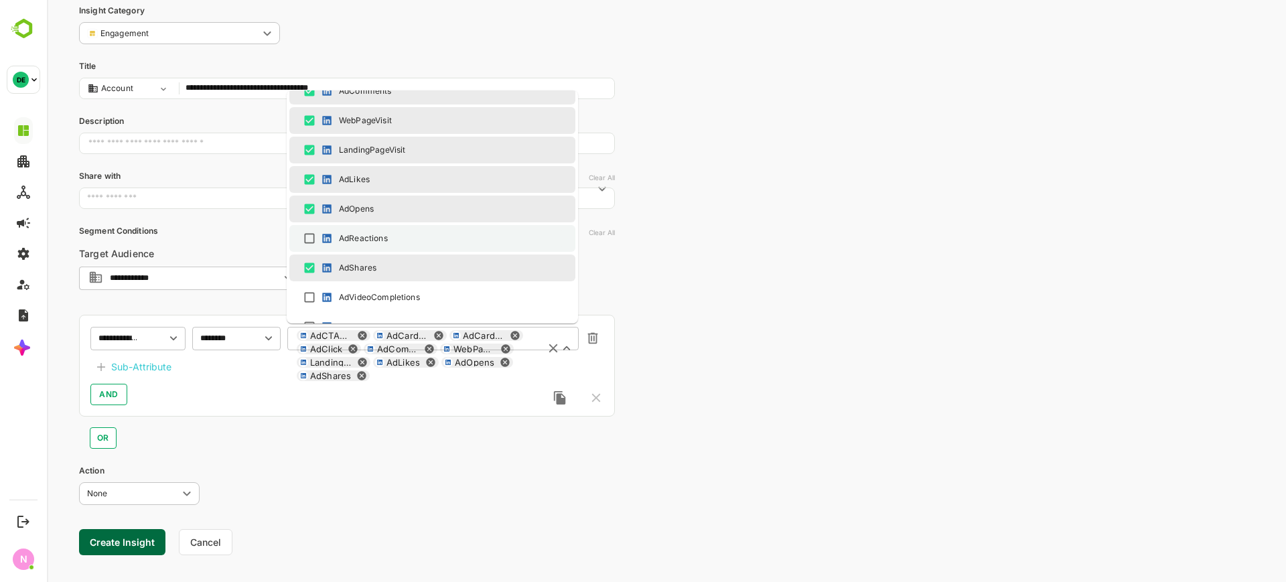
click at [361, 240] on div "AdReactions" at bounding box center [363, 238] width 49 height 12
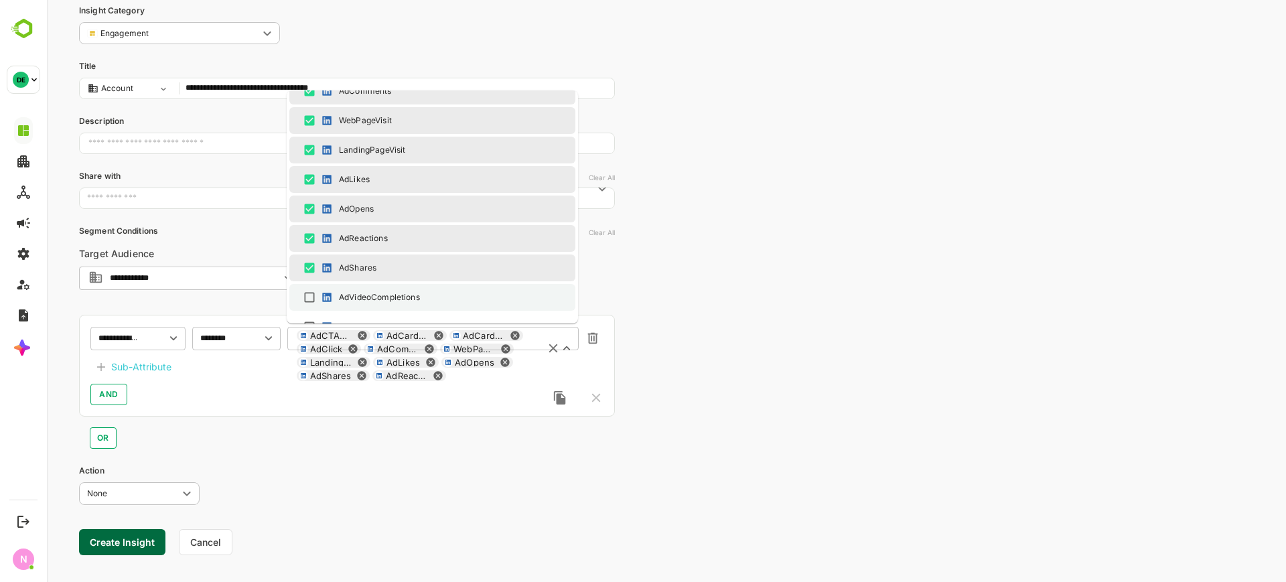
click at [370, 288] on li "AdVideoCompletions" at bounding box center [432, 297] width 286 height 27
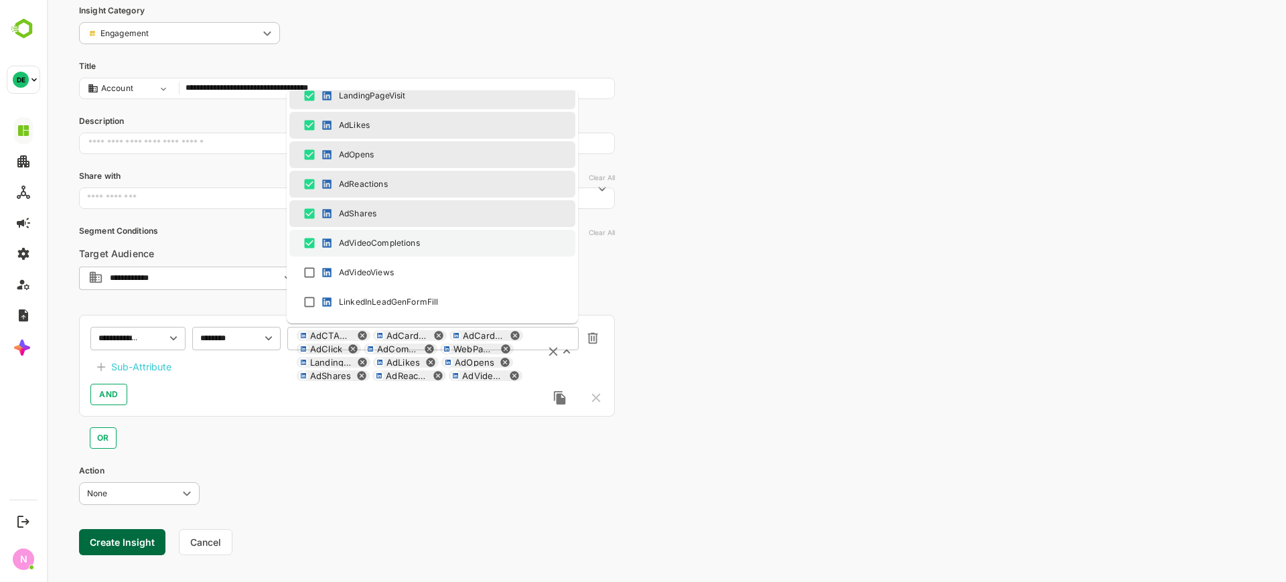
scroll to position [751, 0]
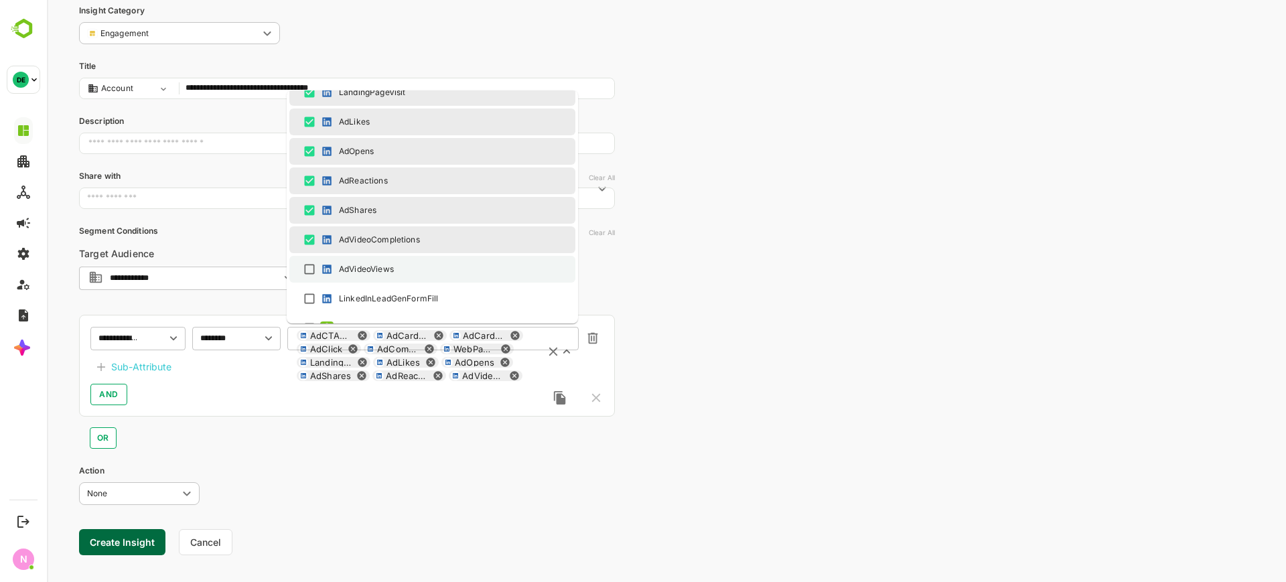
click at [370, 269] on div "AdVideoViews" at bounding box center [366, 269] width 55 height 12
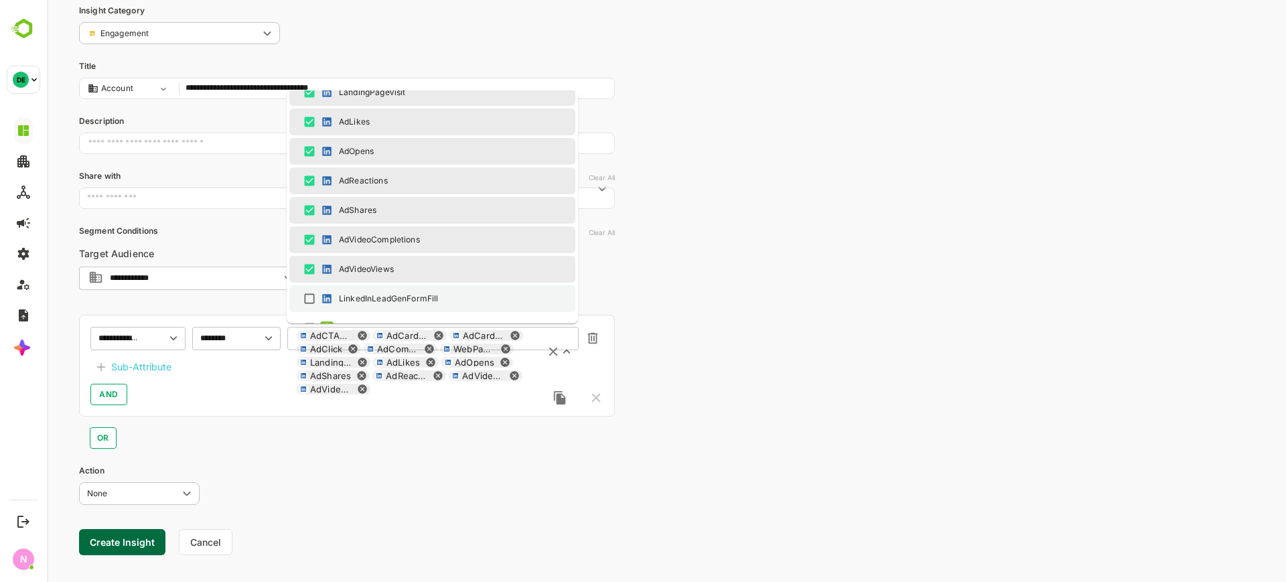
click at [372, 304] on div "LinkedInLeadGenFormFill" at bounding box center [388, 299] width 99 height 12
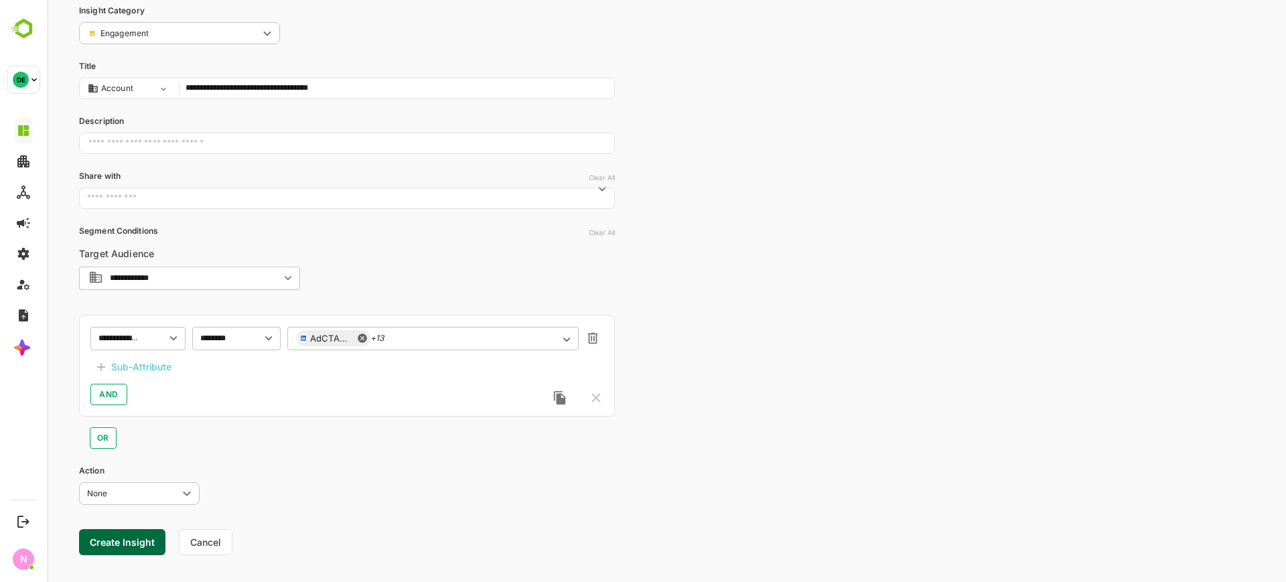
click at [143, 372] on div "Sub-Attribute" at bounding box center [141, 367] width 60 height 16
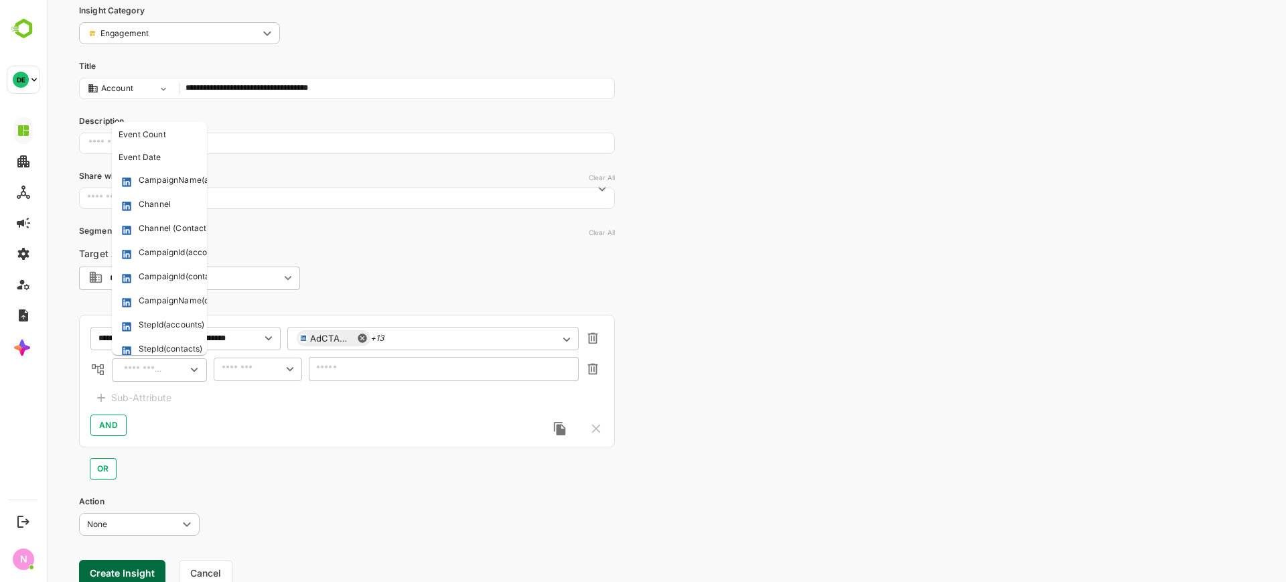
click at [151, 372] on input "text" at bounding box center [144, 370] width 48 height 16
click at [176, 182] on div "CampaignName(accounts)" at bounding box center [191, 180] width 104 height 13
type input "**********"
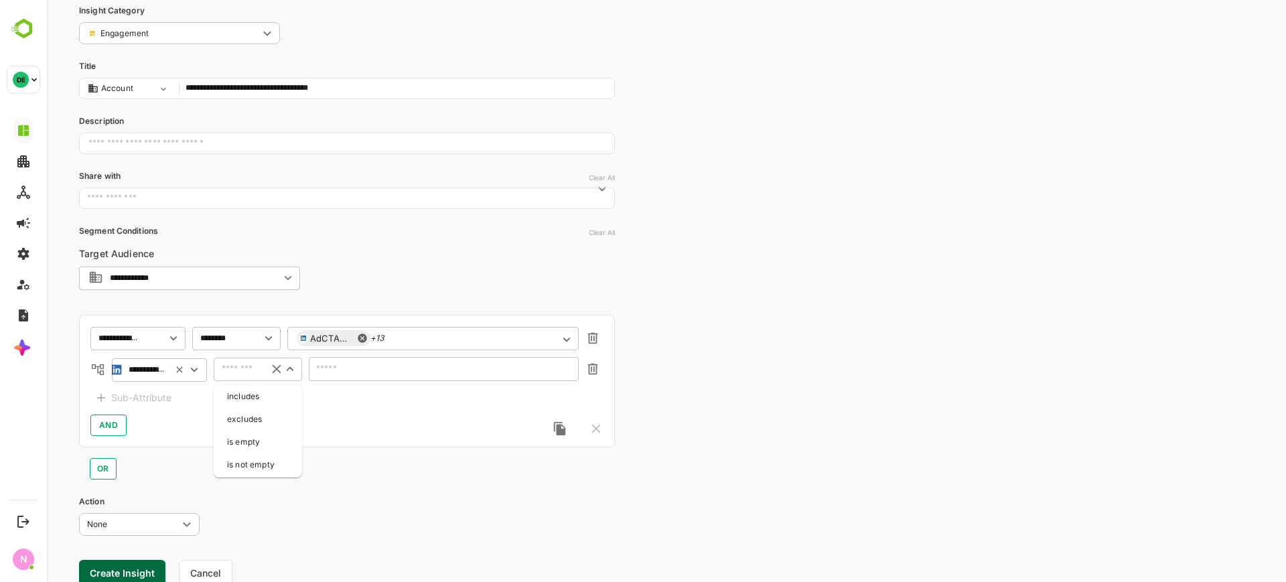
click at [242, 368] on input "text" at bounding box center [238, 369] width 41 height 16
click at [247, 399] on li "includes" at bounding box center [257, 397] width 83 height 20
type input "********"
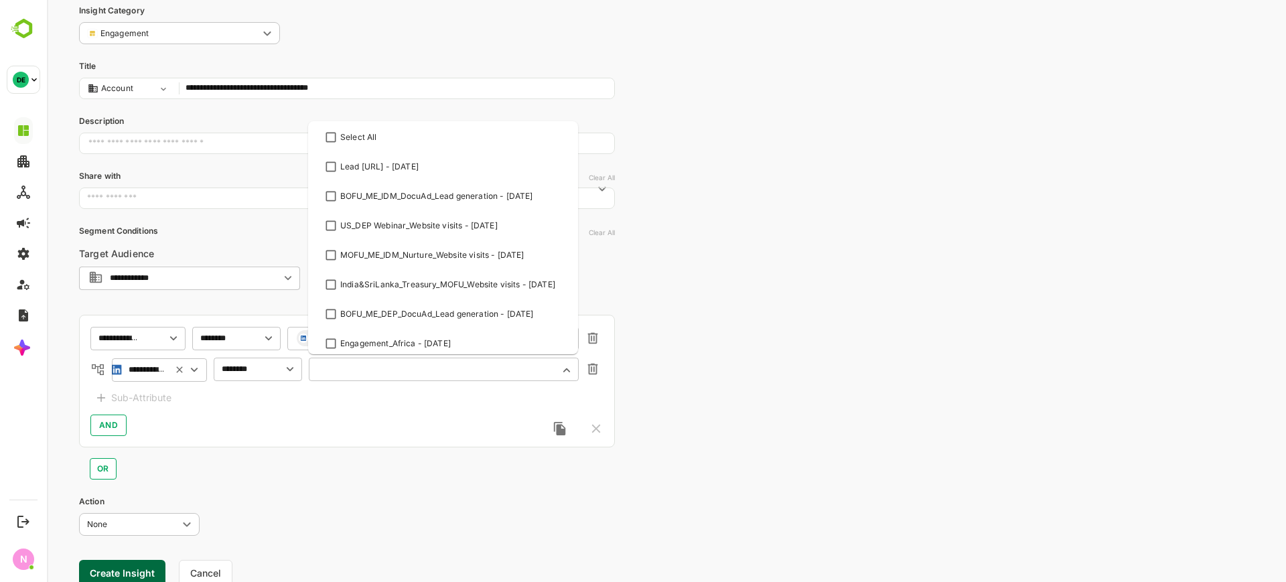
click at [347, 370] on input "text" at bounding box center [435, 369] width 234 height 10
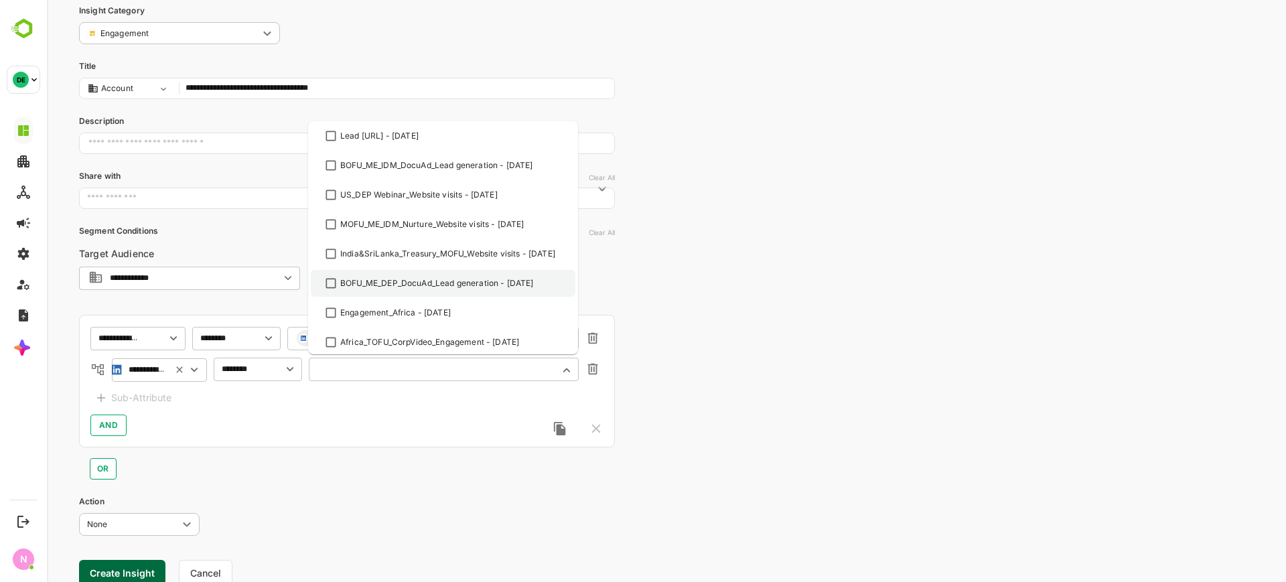
scroll to position [0, 0]
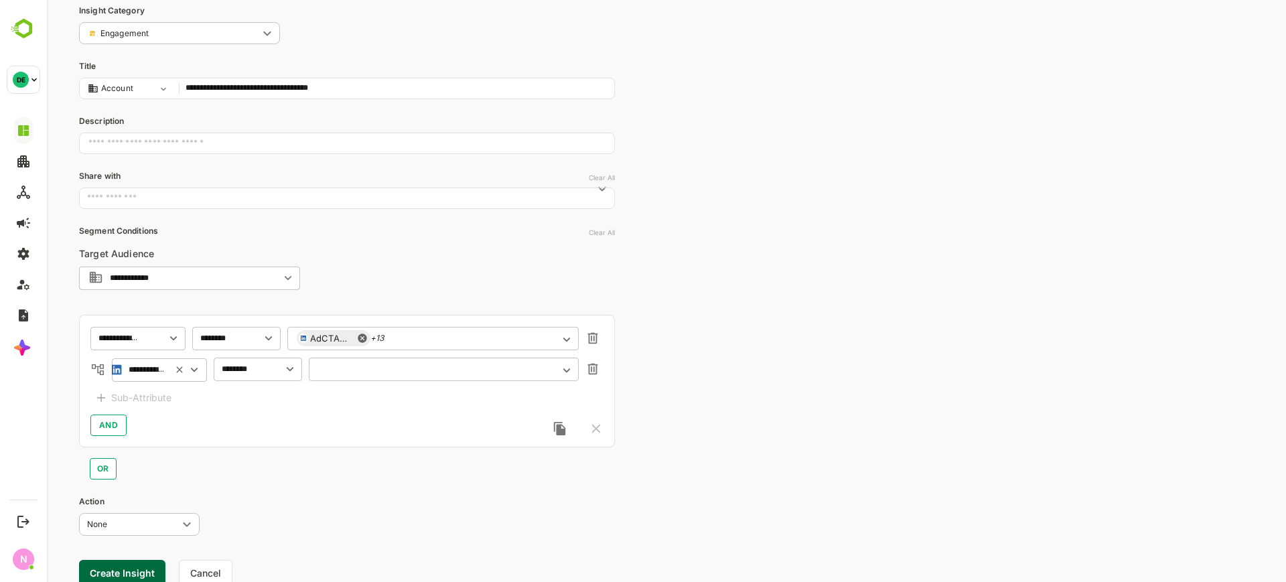
click at [376, 358] on div "​" at bounding box center [444, 369] width 270 height 24
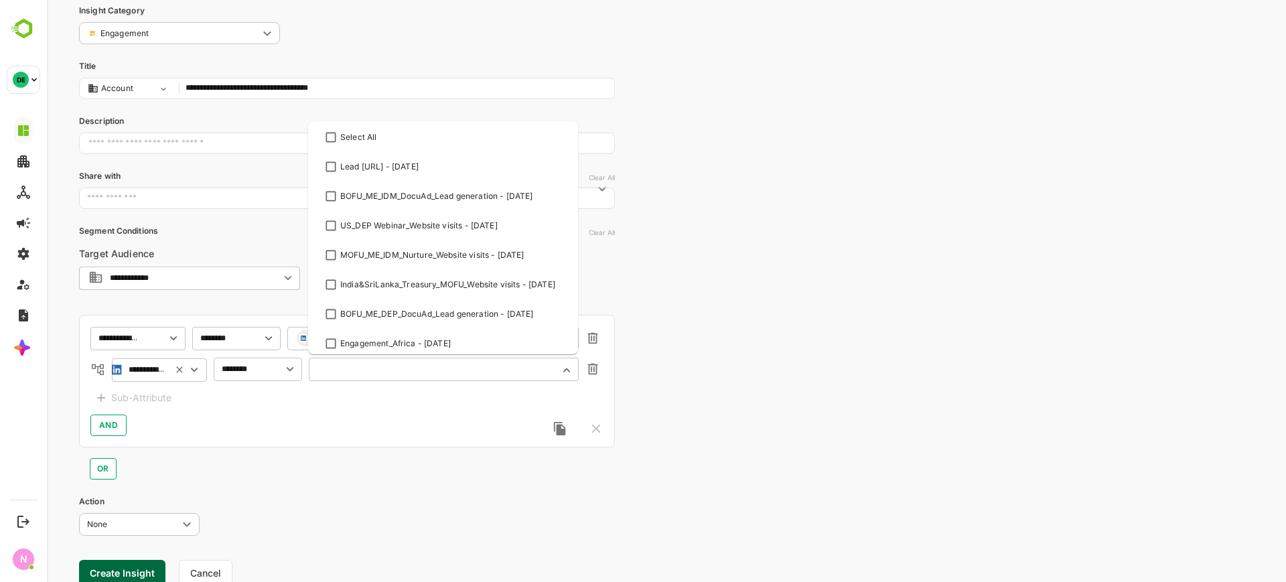
click at [381, 367] on input "text" at bounding box center [435, 369] width 234 height 10
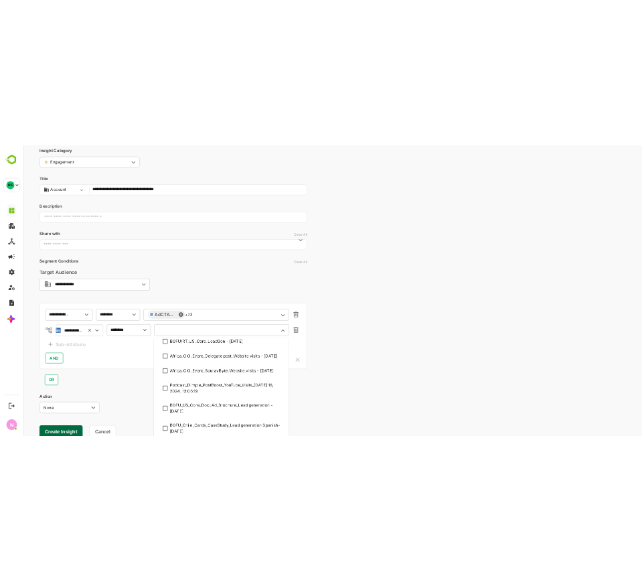
scroll to position [123, 0]
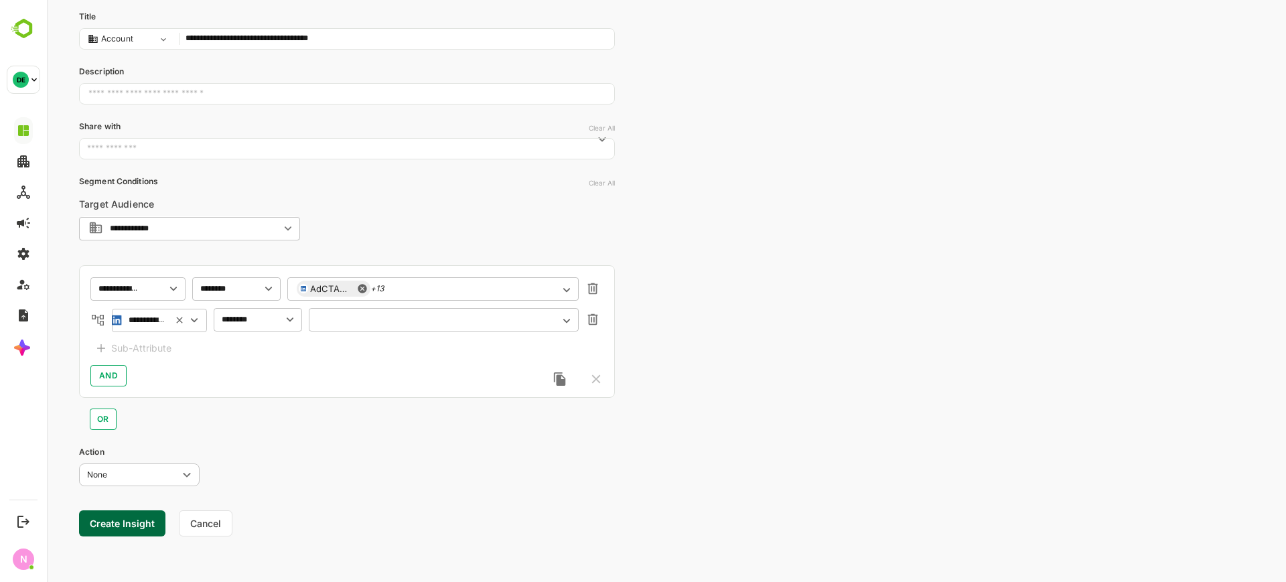
click at [601, 173] on div "**********" at bounding box center [347, 252] width 536 height 595
click at [496, 293] on div "AdCTAClick +13 ​" at bounding box center [432, 289] width 291 height 24
click at [695, 338] on div "**********" at bounding box center [666, 229] width 1239 height 705
click at [566, 320] on icon "Open" at bounding box center [566, 321] width 15 height 15
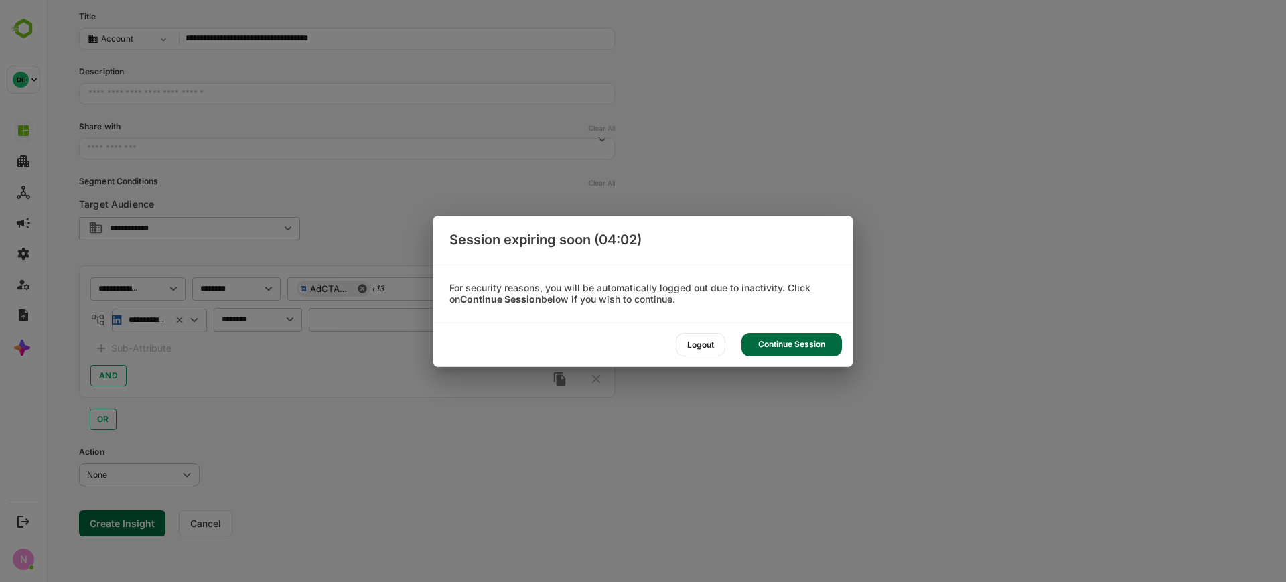
click at [797, 342] on div "Continue Session" at bounding box center [792, 344] width 100 height 23
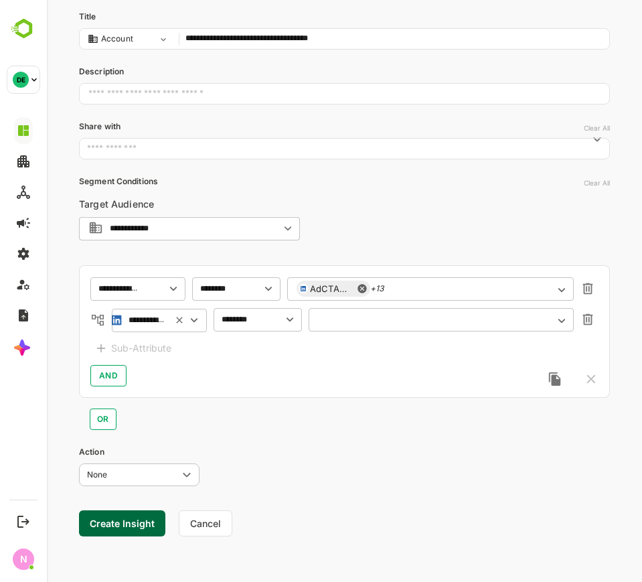
scroll to position [0, 0]
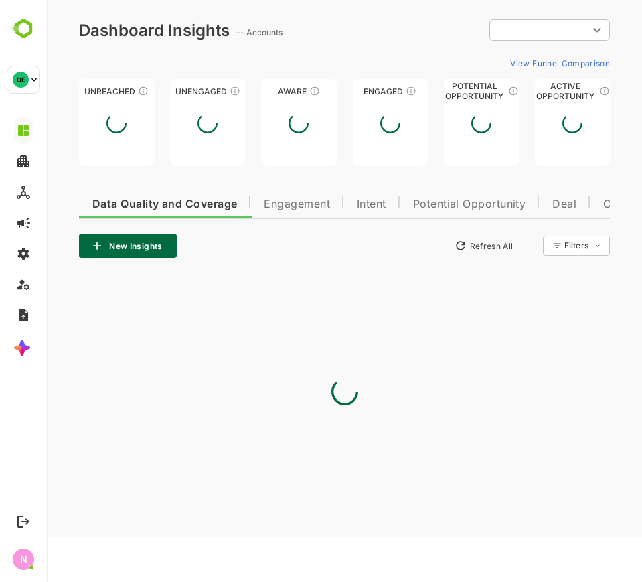
type input "**********"
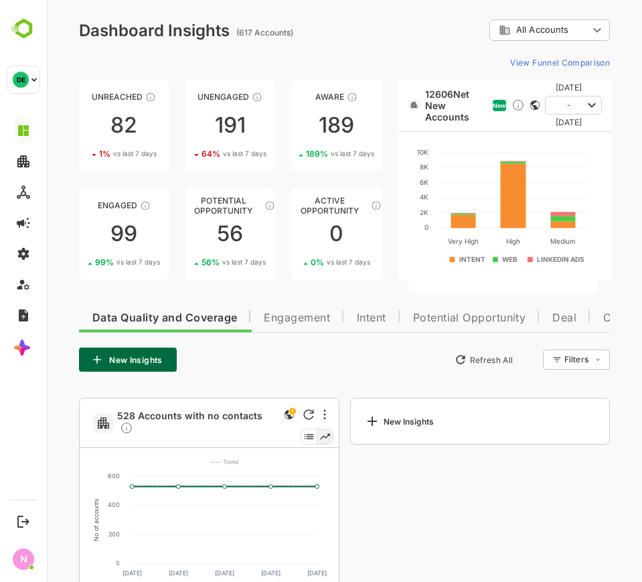
scroll to position [102, 0]
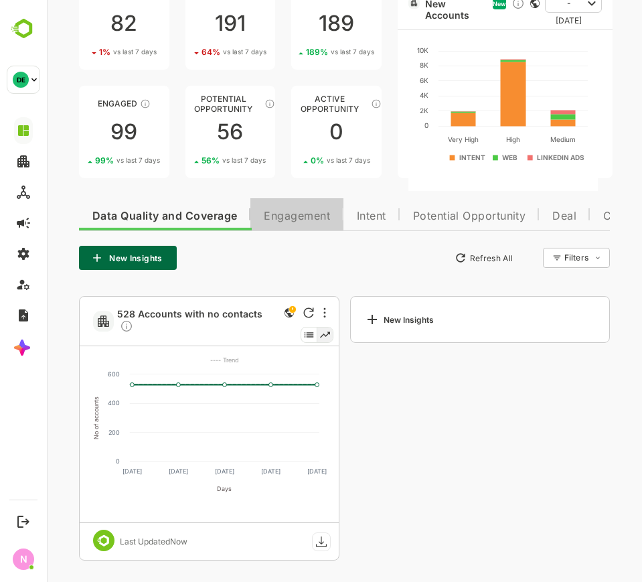
click at [303, 206] on button "Engagement" at bounding box center [297, 214] width 93 height 32
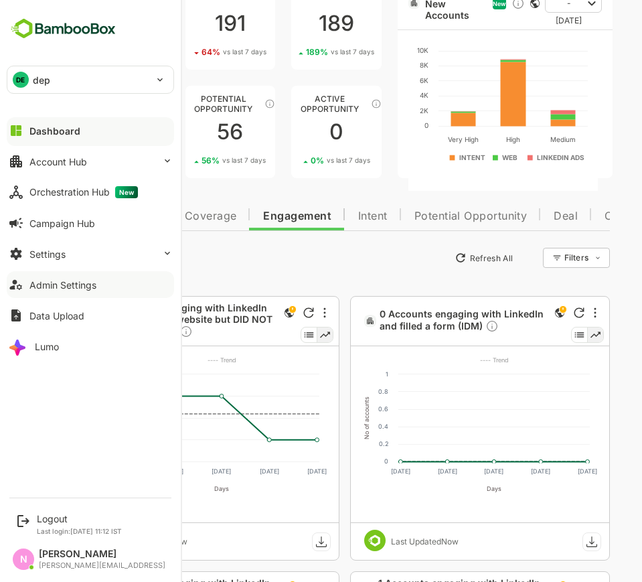
click at [35, 287] on div "Admin Settings" at bounding box center [62, 284] width 67 height 11
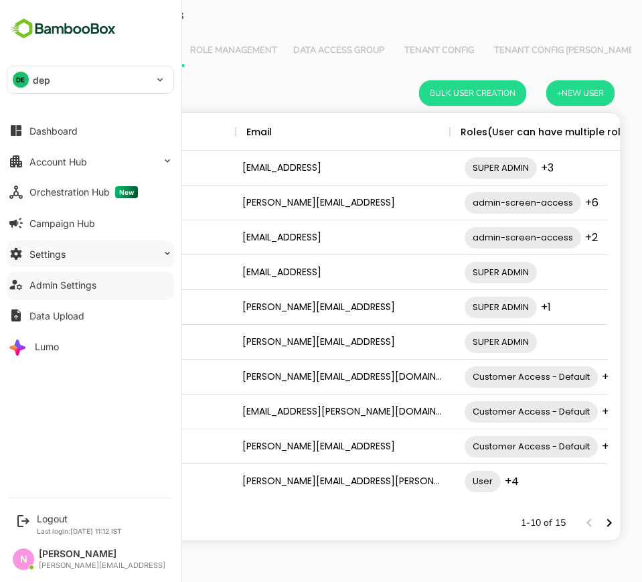
scroll to position [380, 540]
click at [66, 260] on button "Settings" at bounding box center [90, 254] width 167 height 27
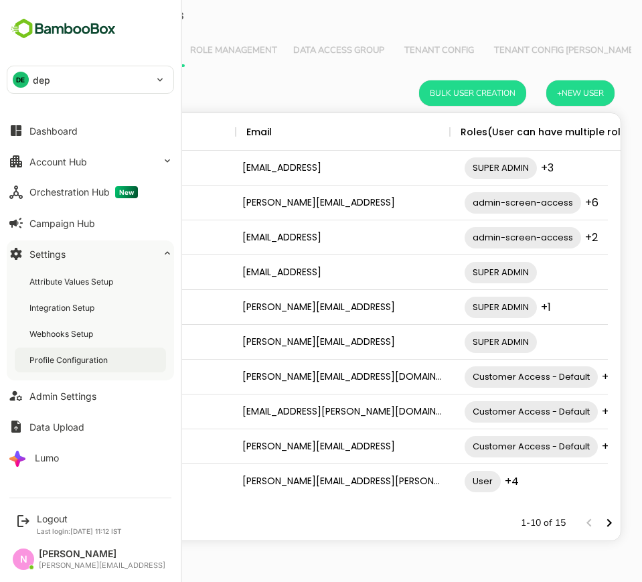
click at [66, 363] on div "Profile Configuration" at bounding box center [69, 359] width 81 height 11
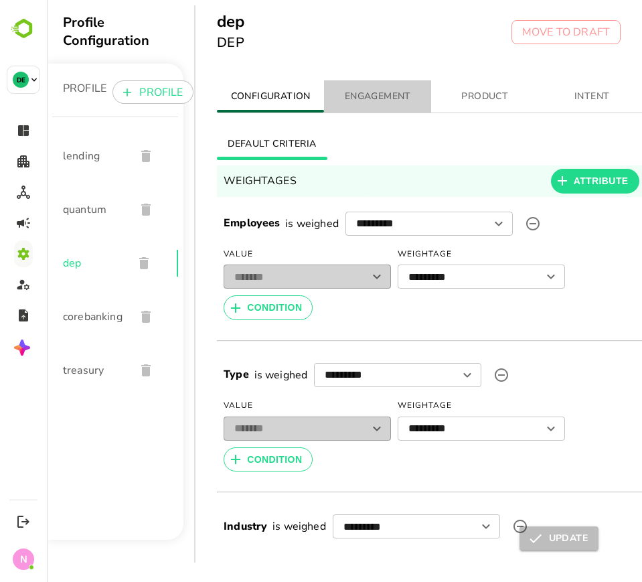
click at [391, 94] on span "ENGAGEMENT" at bounding box center [377, 96] width 91 height 17
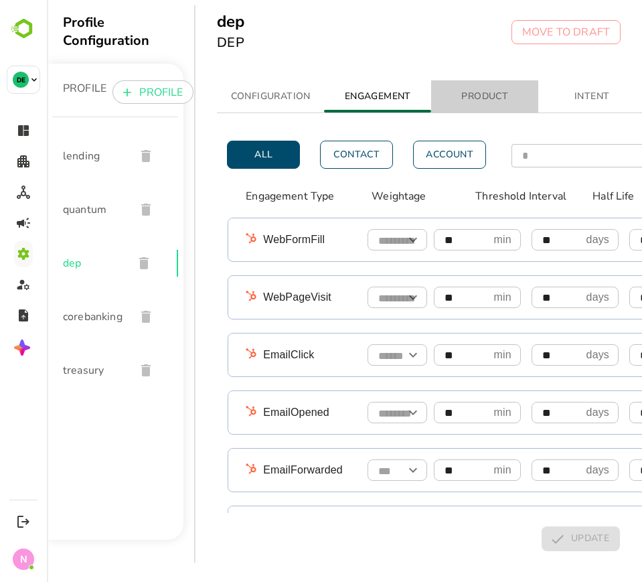
click at [466, 93] on span "PRODUCT" at bounding box center [484, 96] width 91 height 17
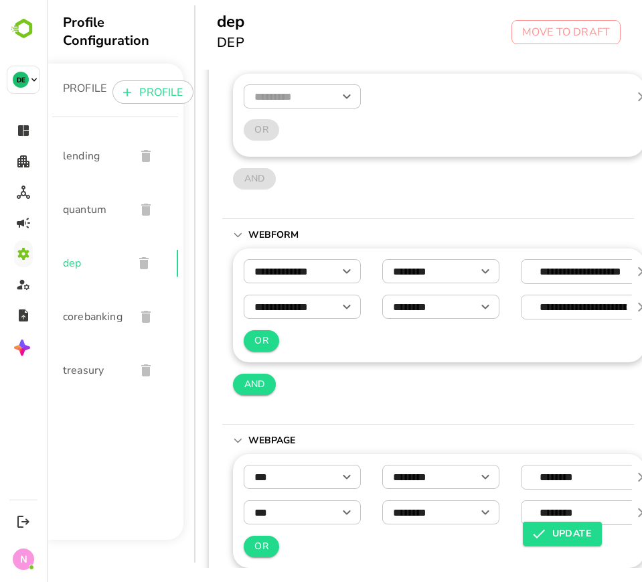
scroll to position [0, 8]
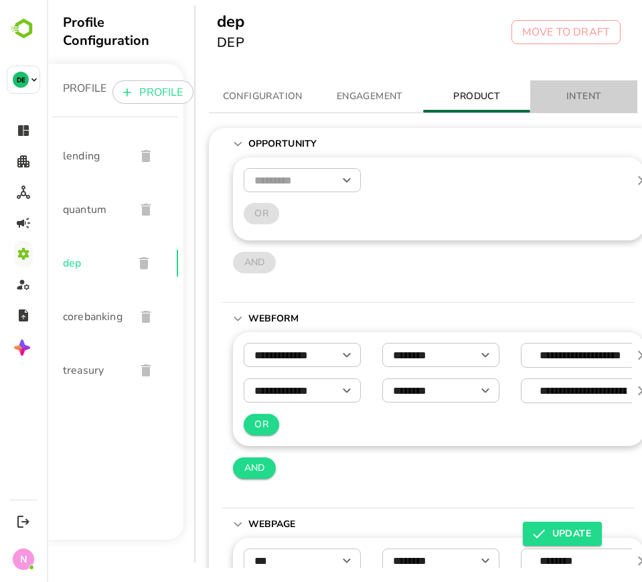
click at [577, 87] on button "INTENT" at bounding box center [584, 96] width 107 height 32
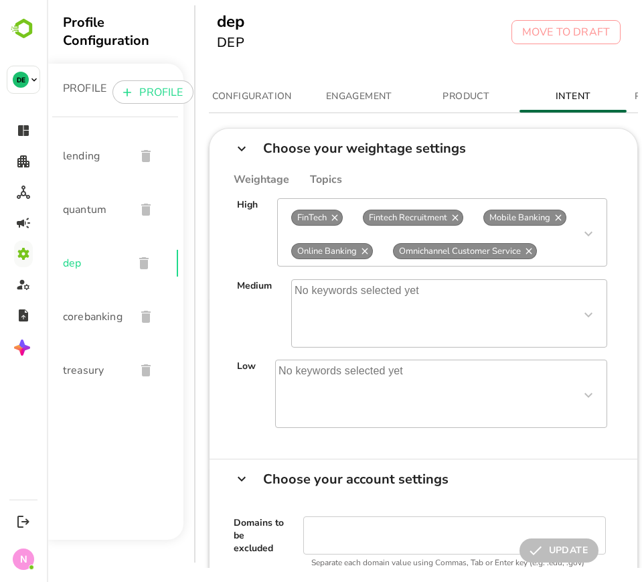
scroll to position [0, 12]
click at [552, 252] on div "FinTech Fintech Recruitment Mobile Banking Online Banking Omnichannel Customer …" at bounding box center [442, 232] width 330 height 68
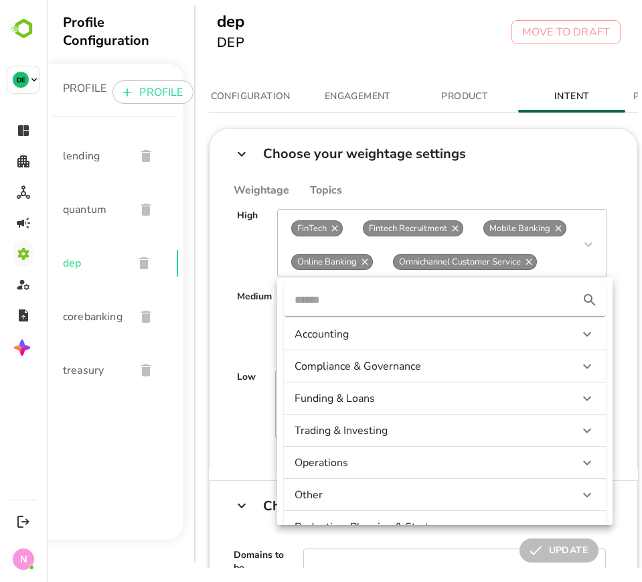
click at [387, 299] on input "text" at bounding box center [429, 299] width 269 height 21
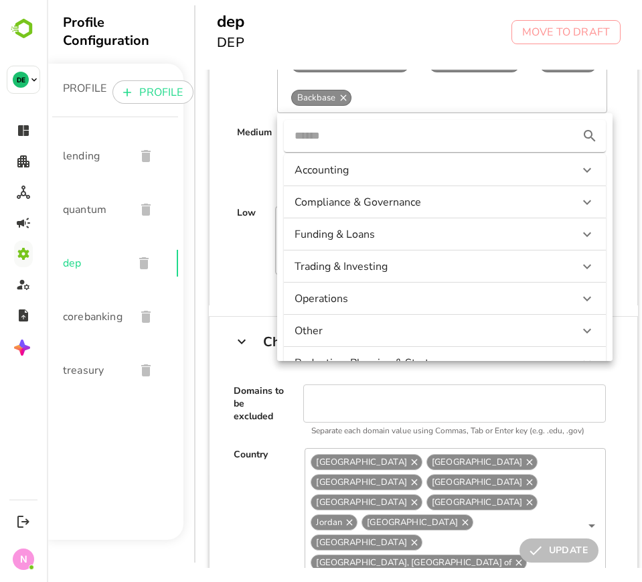
scroll to position [76, 8]
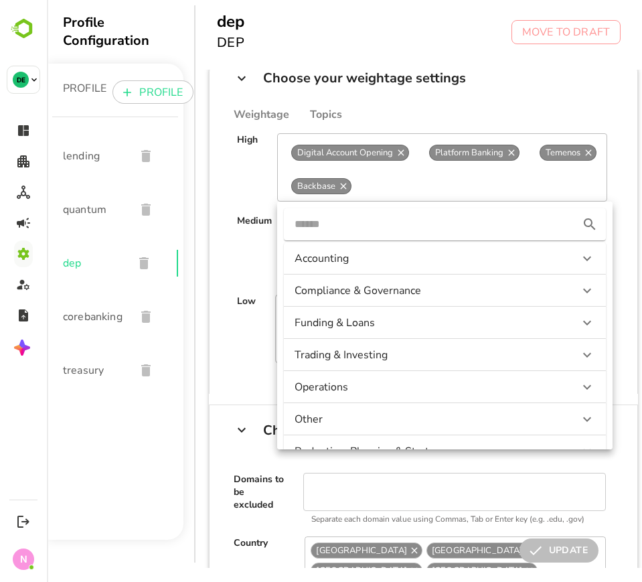
click at [368, 228] on input "text" at bounding box center [429, 224] width 269 height 21
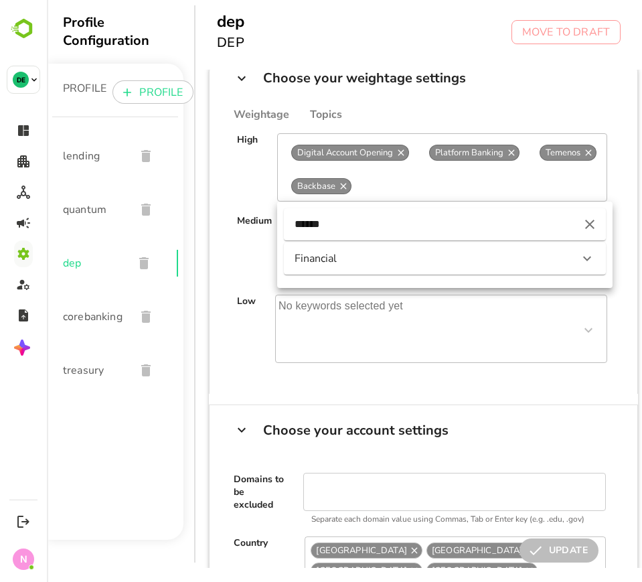
click at [354, 257] on div "Financial" at bounding box center [433, 258] width 277 height 15
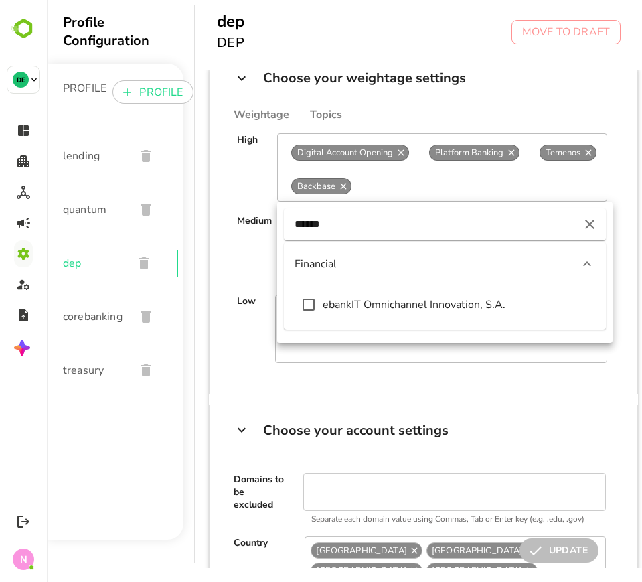
click at [343, 224] on input "******" at bounding box center [429, 224] width 269 height 21
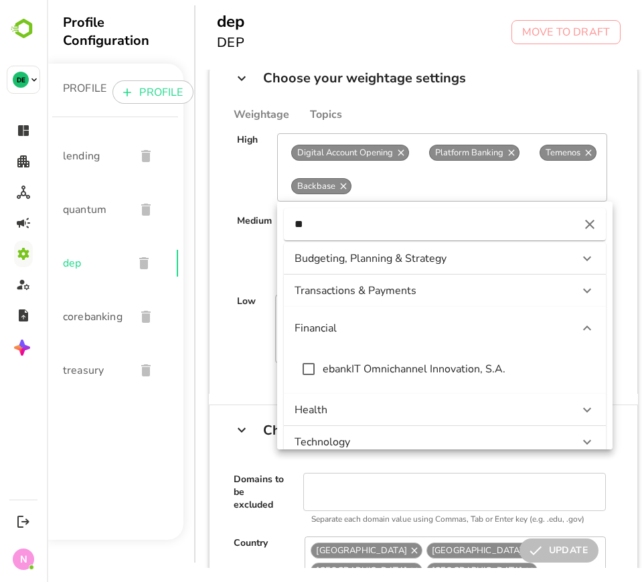
type input "*"
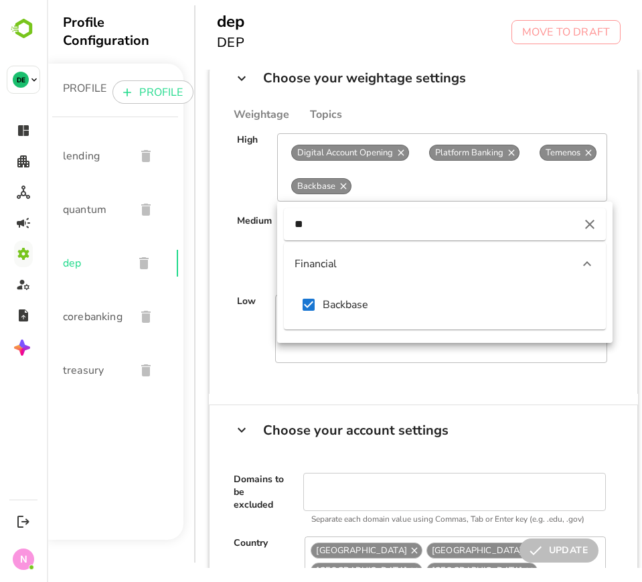
type input "*"
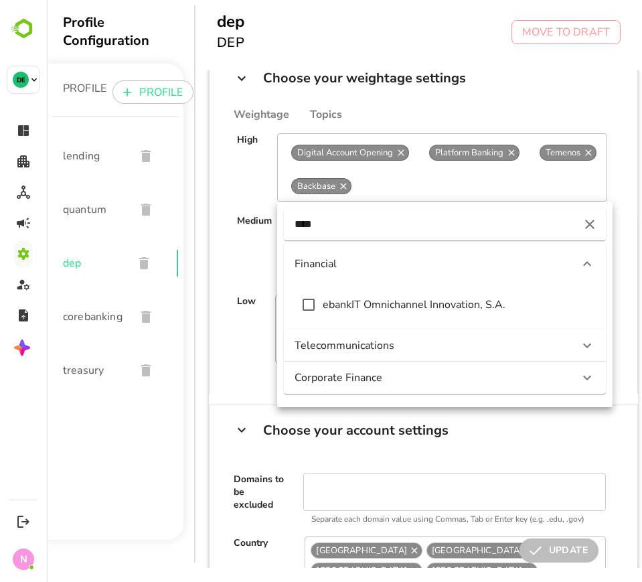
type input "****"
click at [348, 347] on div "Telecommunications" at bounding box center [433, 345] width 277 height 15
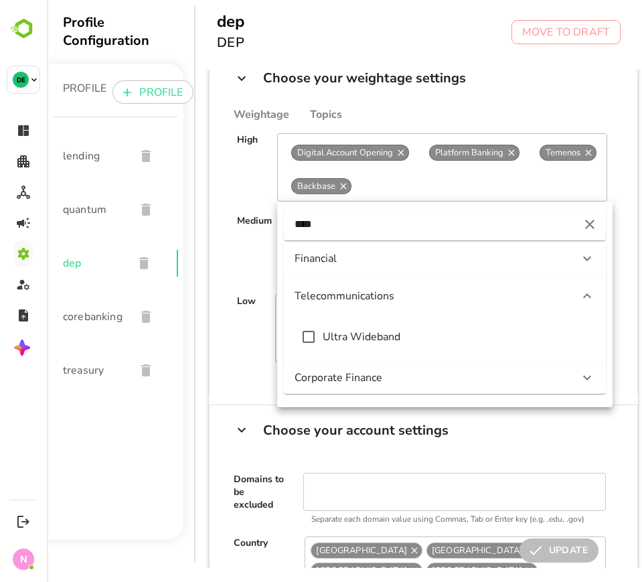
click at [354, 374] on div "Corporate Finance" at bounding box center [433, 377] width 277 height 15
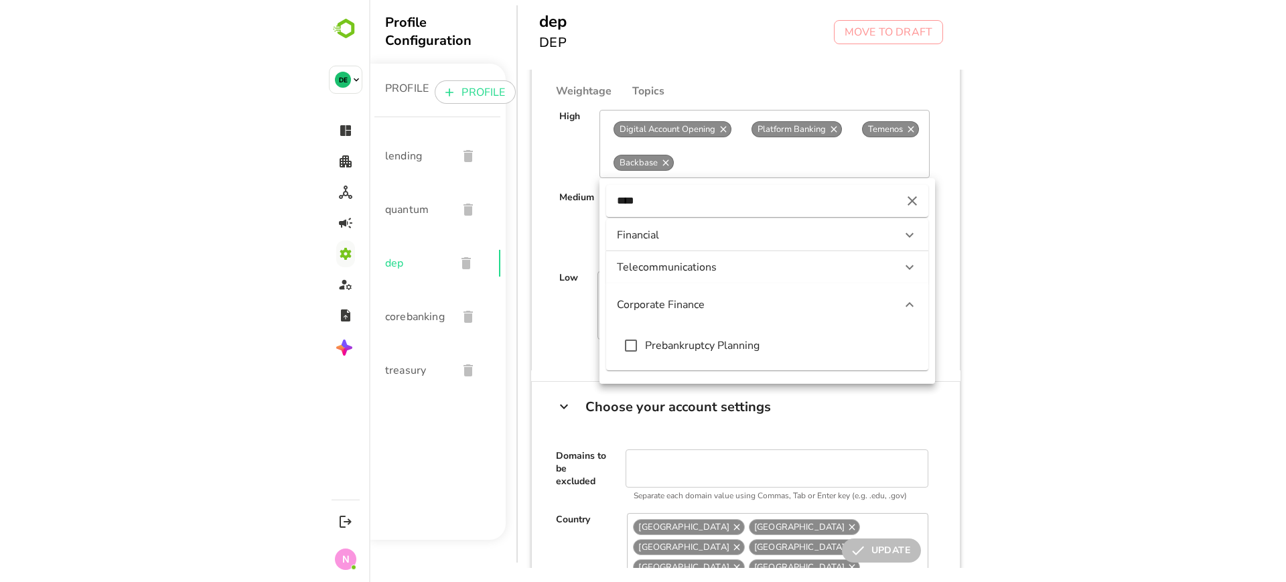
scroll to position [0, 8]
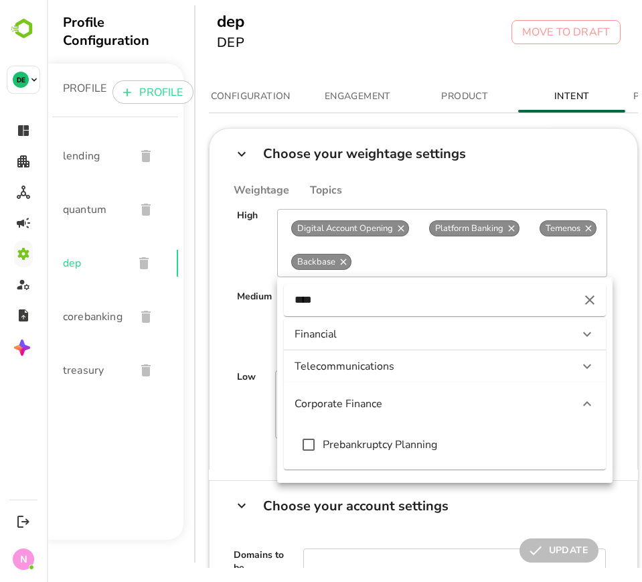
click at [360, 338] on div "Financial" at bounding box center [433, 334] width 277 height 15
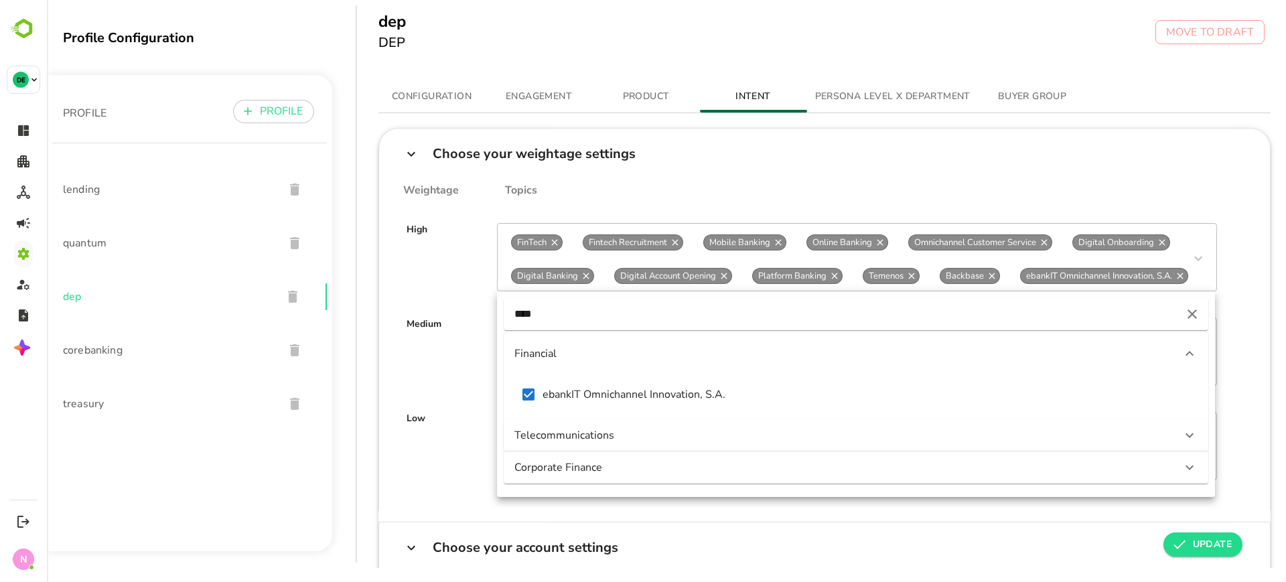
scroll to position [0, 0]
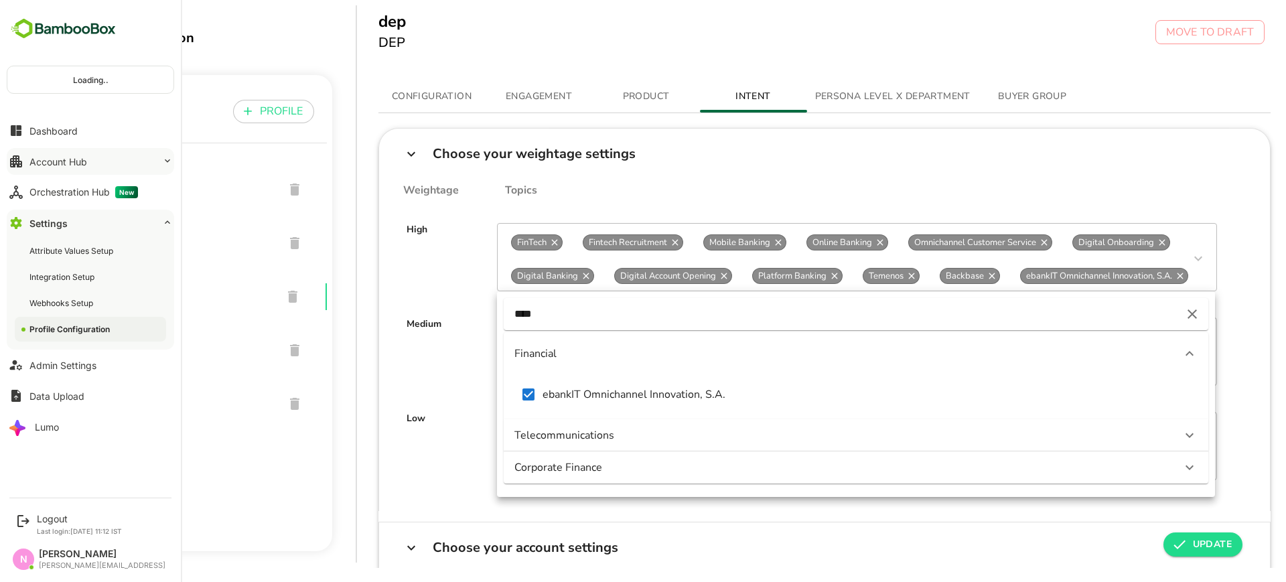
click at [65, 168] on button "Account Hub" at bounding box center [90, 161] width 167 height 27
click at [30, 156] on div "Account Hub" at bounding box center [58, 161] width 58 height 11
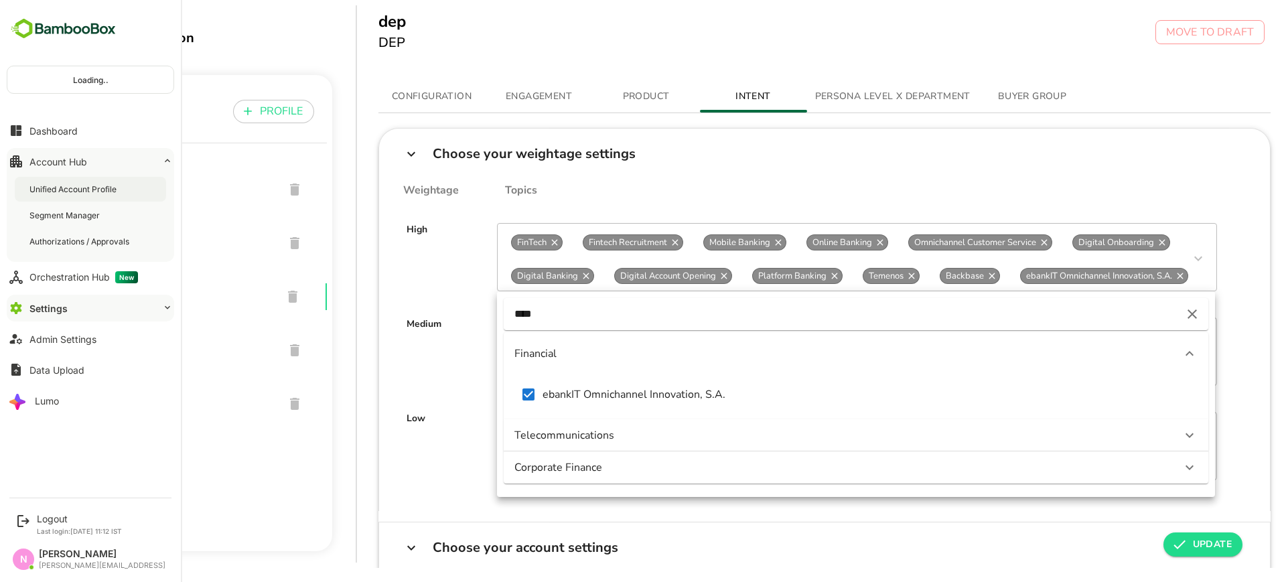
click at [65, 193] on div "Unified Account Profile" at bounding box center [74, 189] width 90 height 11
click at [57, 515] on div "Logout" at bounding box center [79, 518] width 85 height 11
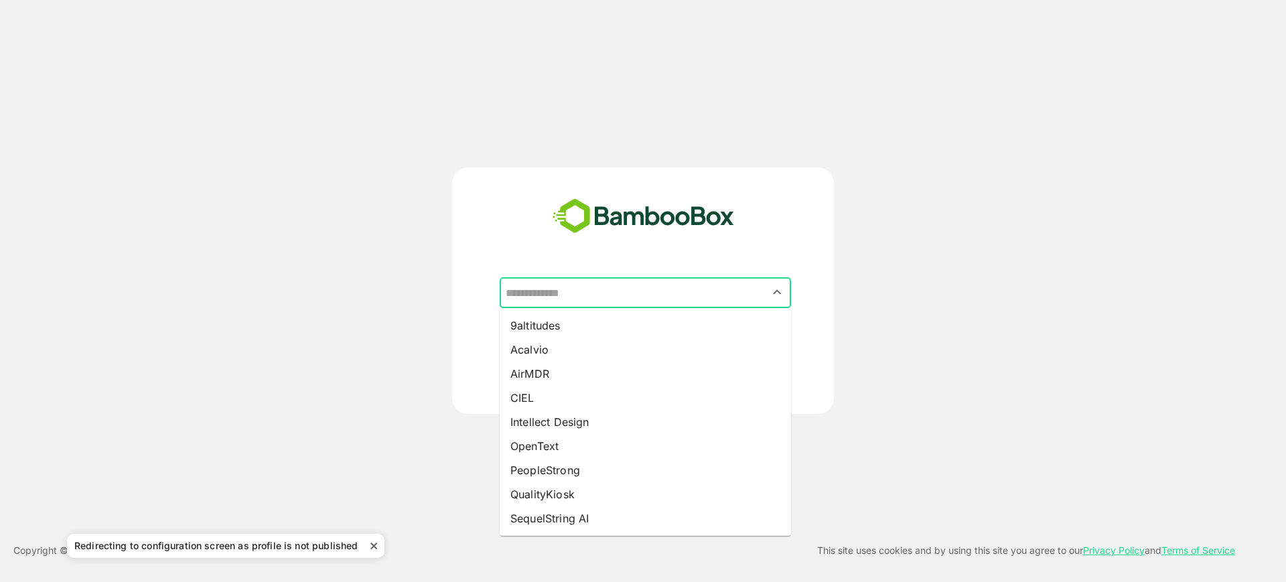
click at [603, 302] on input "text" at bounding box center [645, 292] width 286 height 25
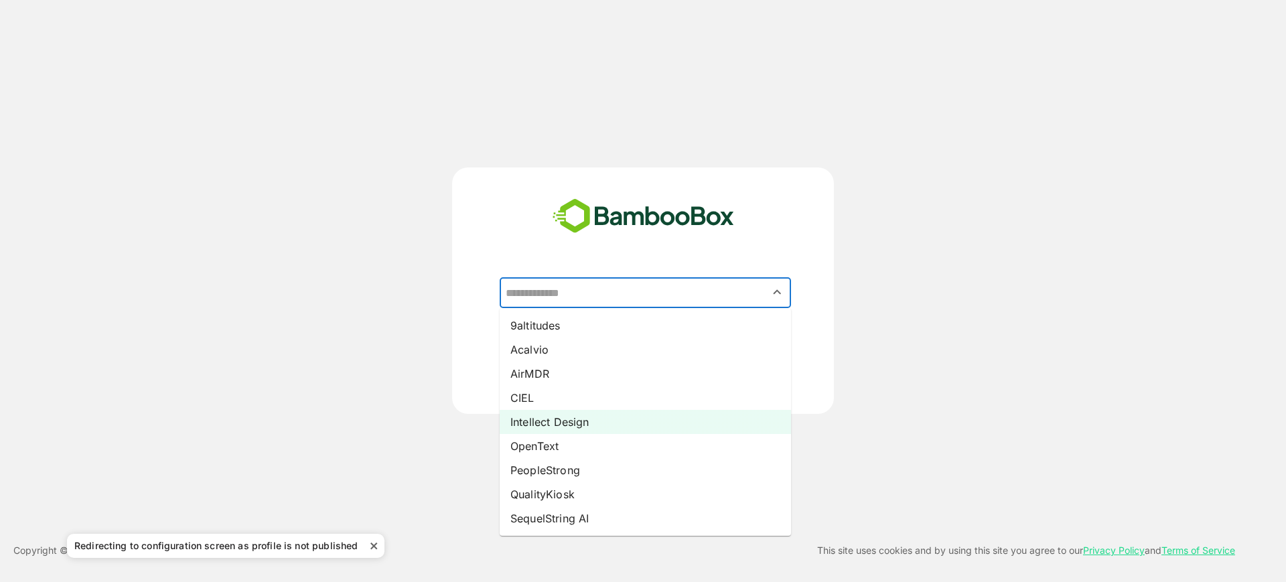
click at [598, 423] on li "Intellect Design" at bounding box center [645, 422] width 291 height 24
type input "**********"
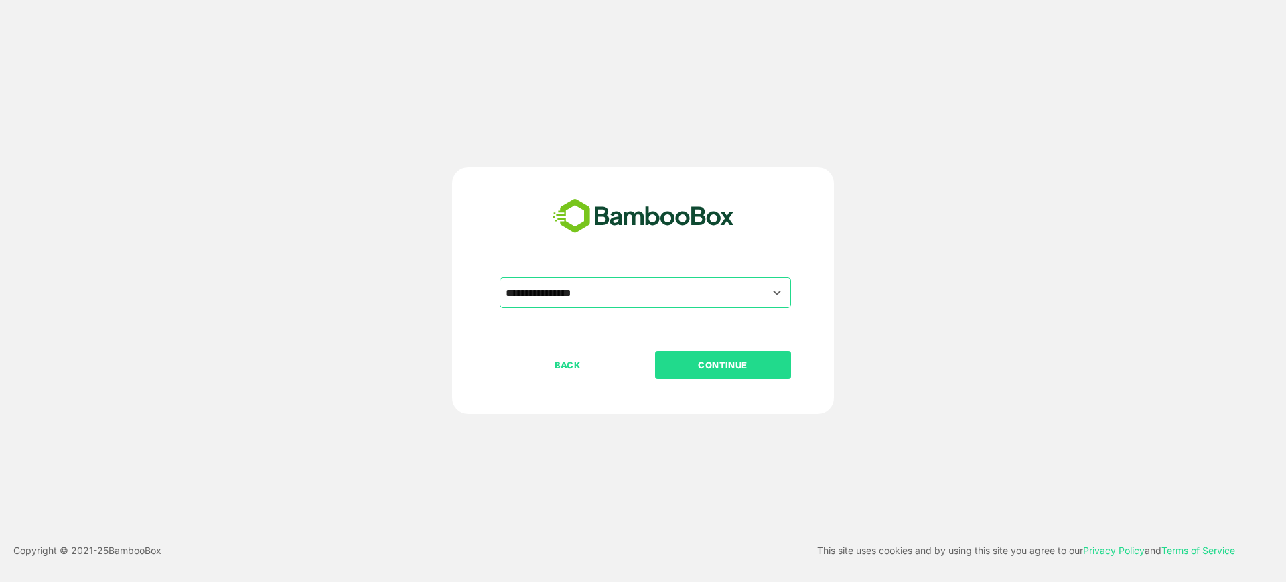
click at [707, 375] on button "CONTINUE" at bounding box center [723, 365] width 136 height 28
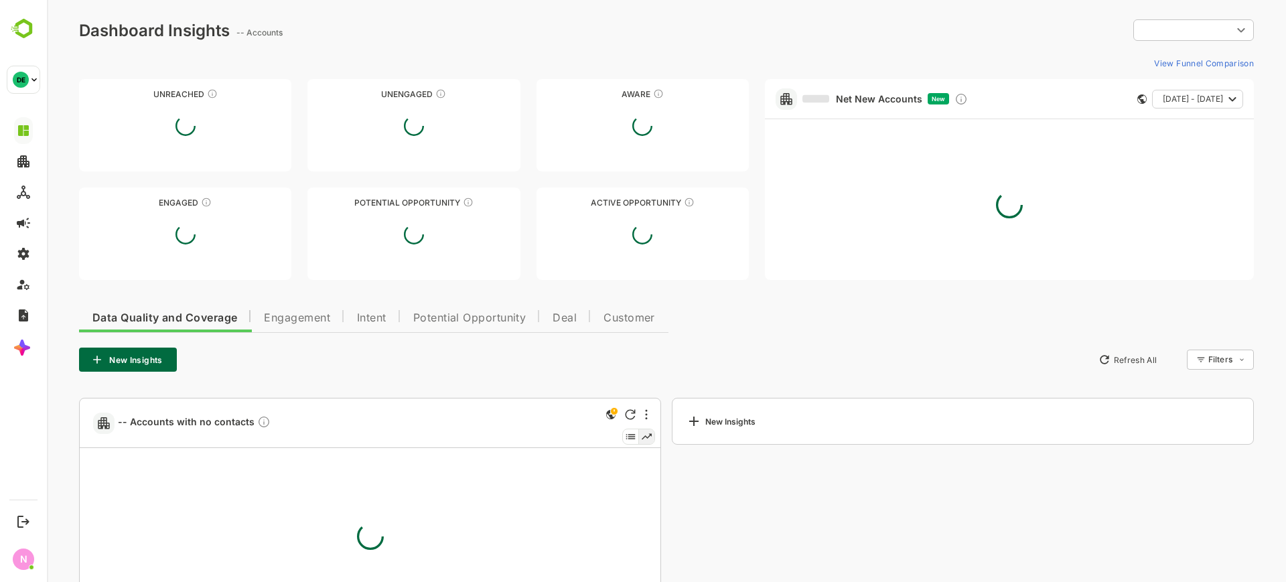
type input "**********"
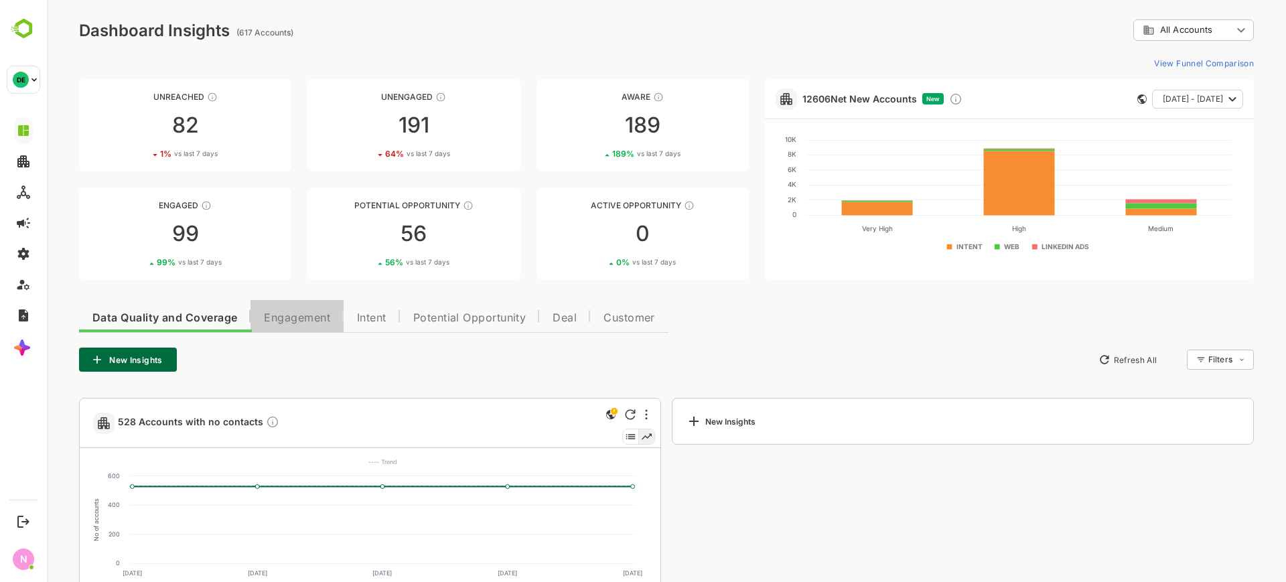
click at [299, 305] on button "Engagement" at bounding box center [297, 316] width 93 height 32
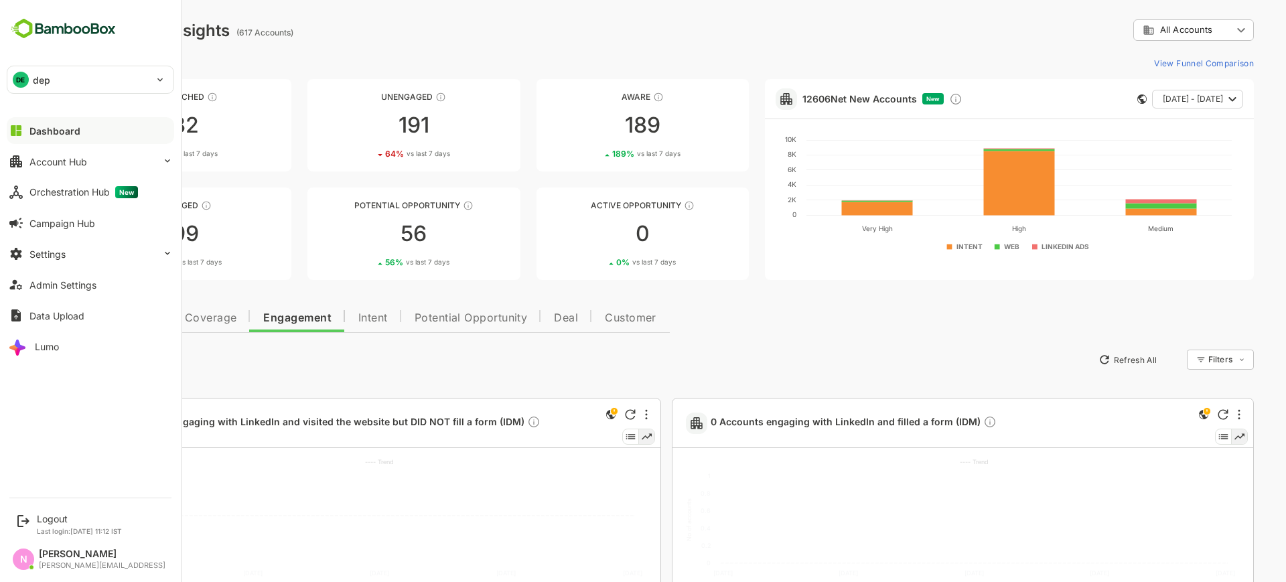
click at [48, 82] on p "dep" at bounding box center [41, 80] width 17 height 14
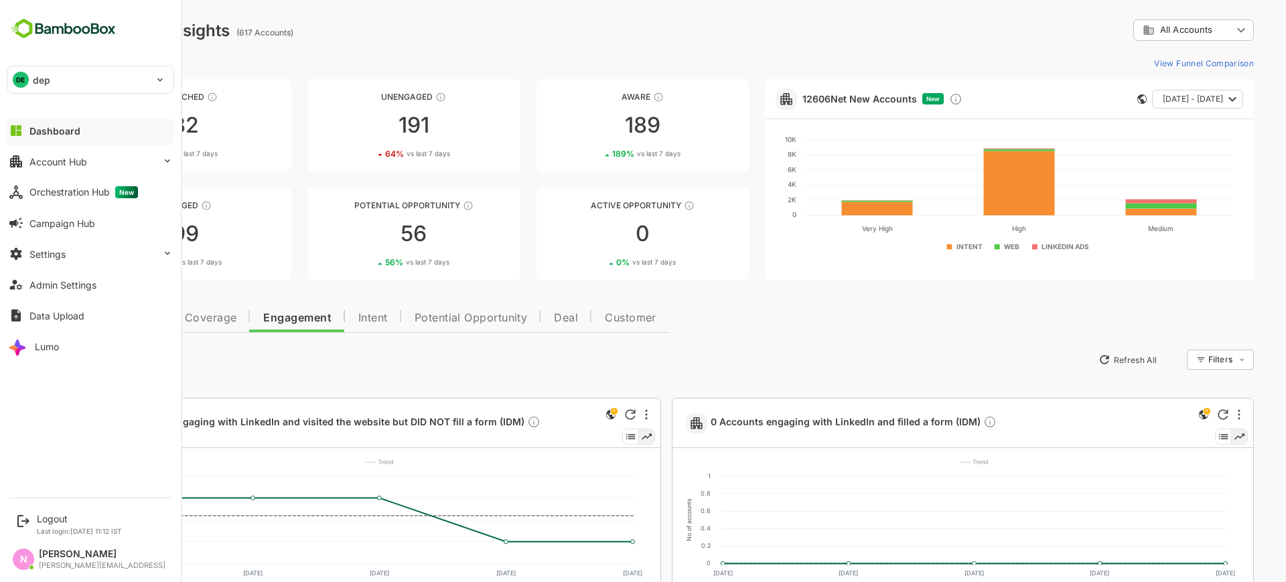
click at [131, 88] on div "DE dep" at bounding box center [82, 79] width 150 height 27
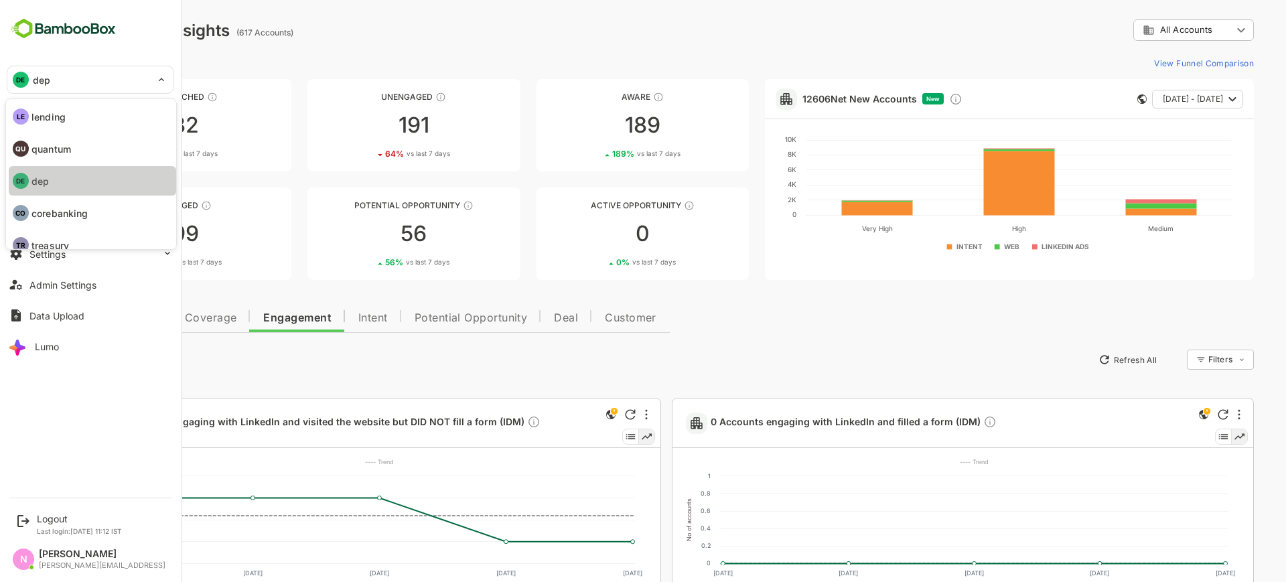
click at [119, 175] on li "DE dep" at bounding box center [92, 180] width 167 height 29
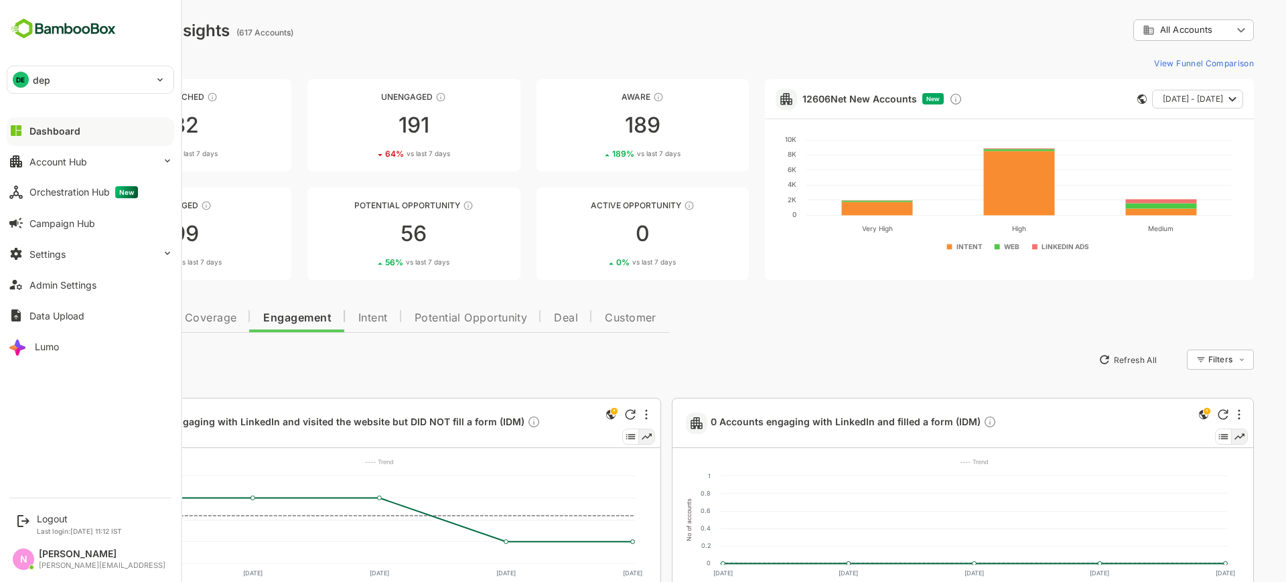
click at [72, 267] on div "Dashboard Account Hub Orchestration Hub New Campaign Hub Settings Admin Setting…" at bounding box center [90, 238] width 181 height 247
click at [84, 260] on button "Settings" at bounding box center [90, 254] width 167 height 27
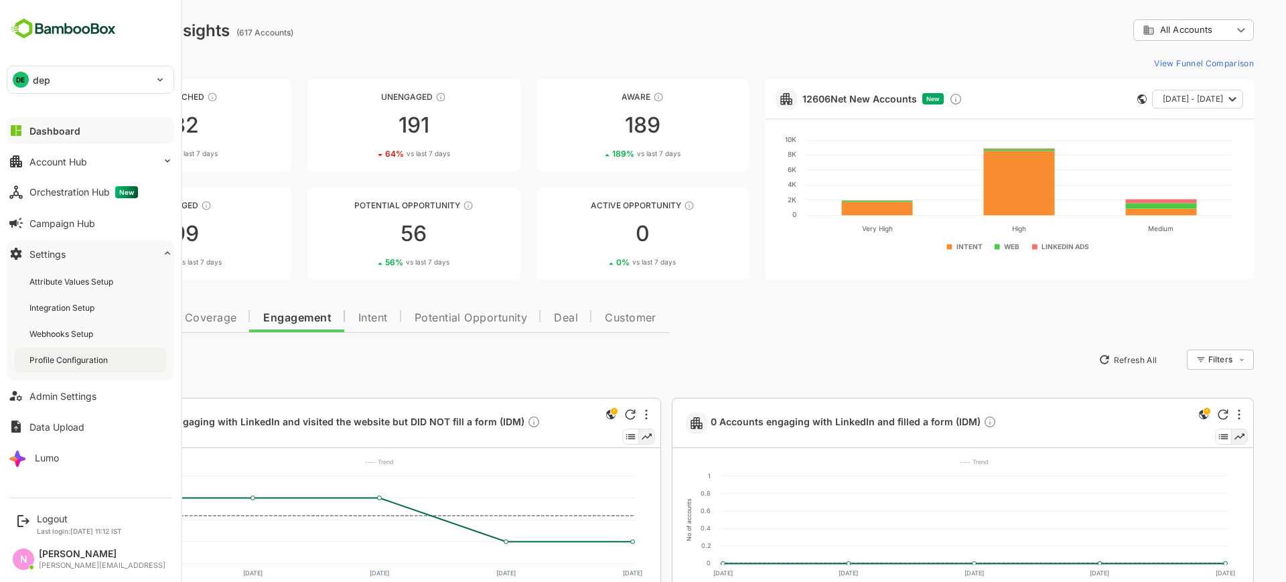
click at [90, 355] on div "Profile Configuration" at bounding box center [69, 359] width 81 height 11
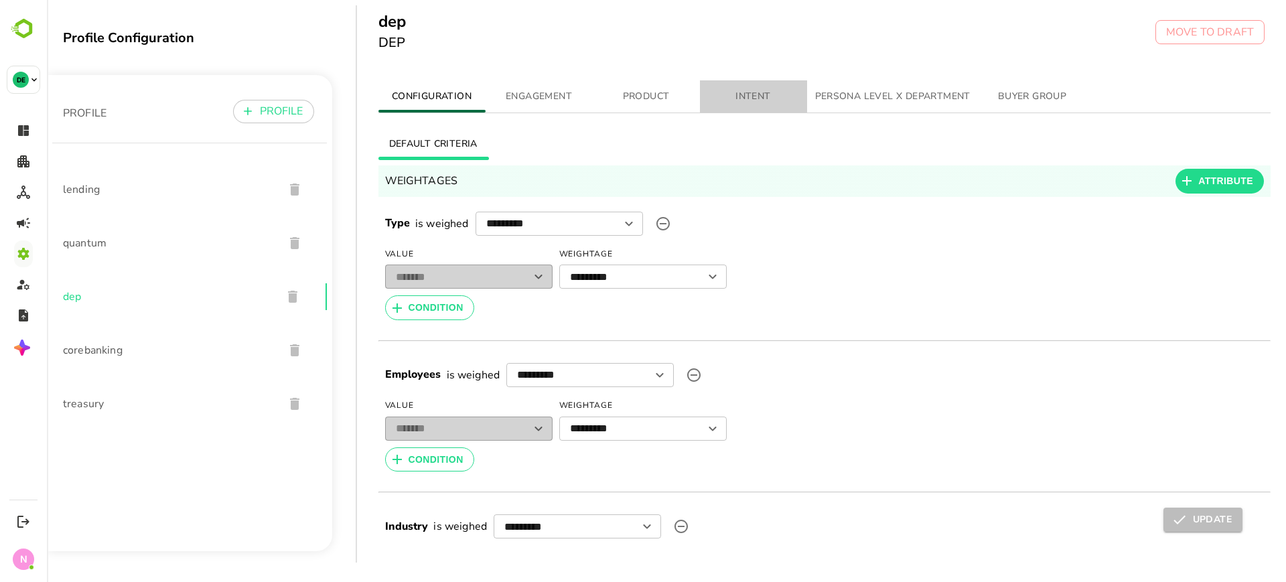
click at [765, 100] on span "INTENT" at bounding box center [753, 96] width 91 height 17
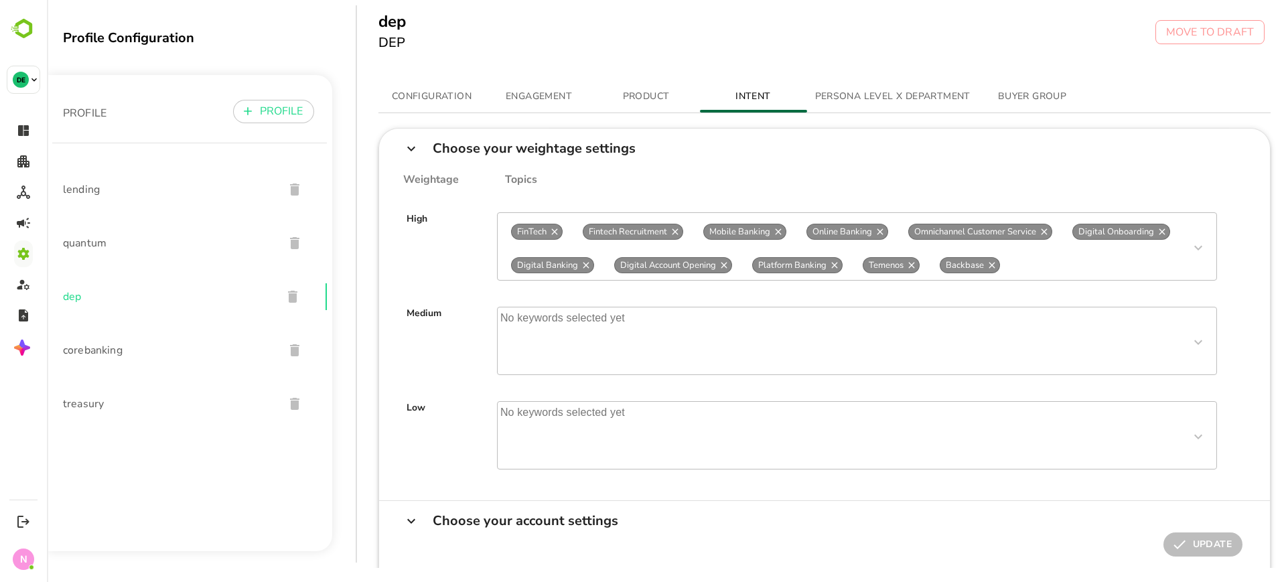
click at [1076, 269] on div "FinTech Fintech Recruitment Mobile Banking Online Banking Omnichannel Customer …" at bounding box center [857, 246] width 720 height 68
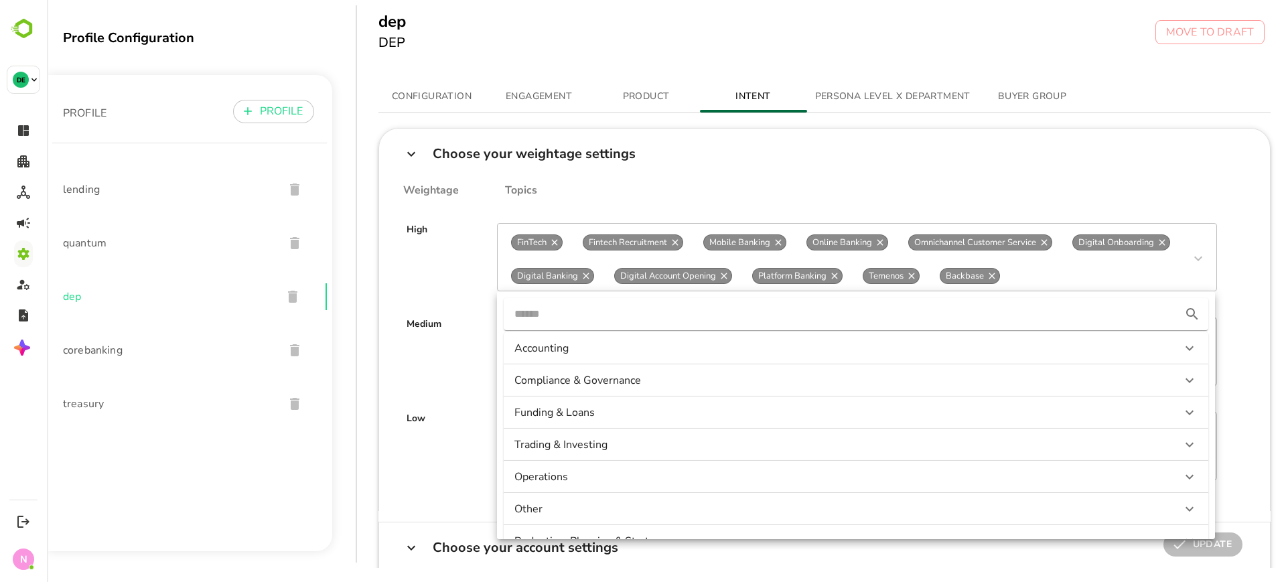
click at [874, 313] on input "text" at bounding box center [840, 313] width 651 height 21
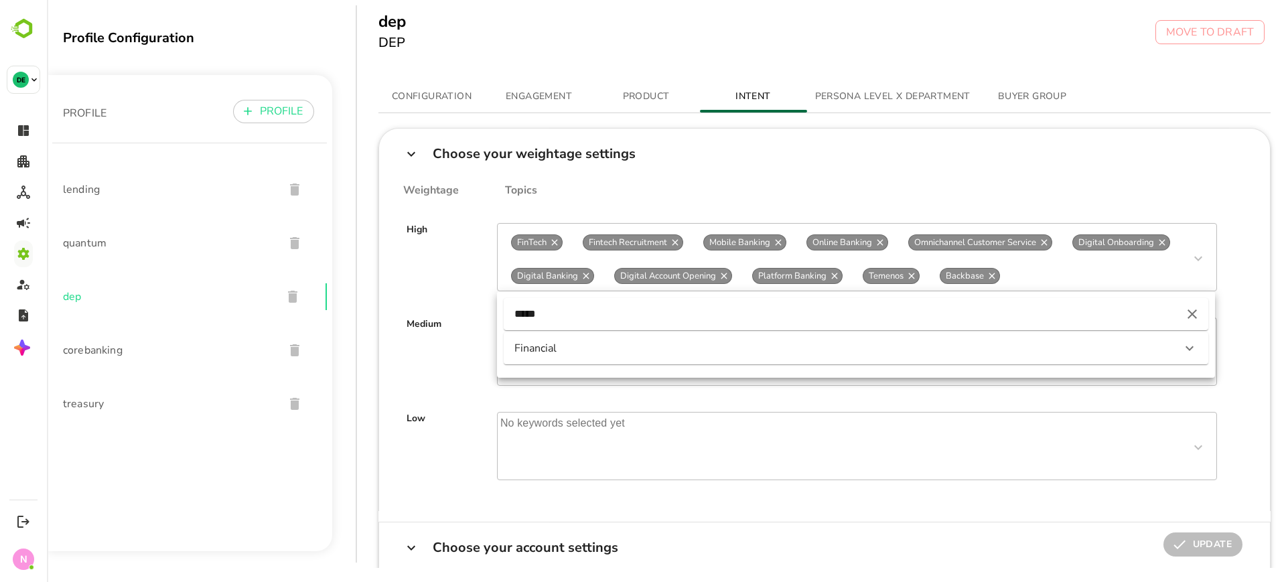
type input "*****"
click at [837, 344] on div "Financial" at bounding box center [844, 348] width 659 height 15
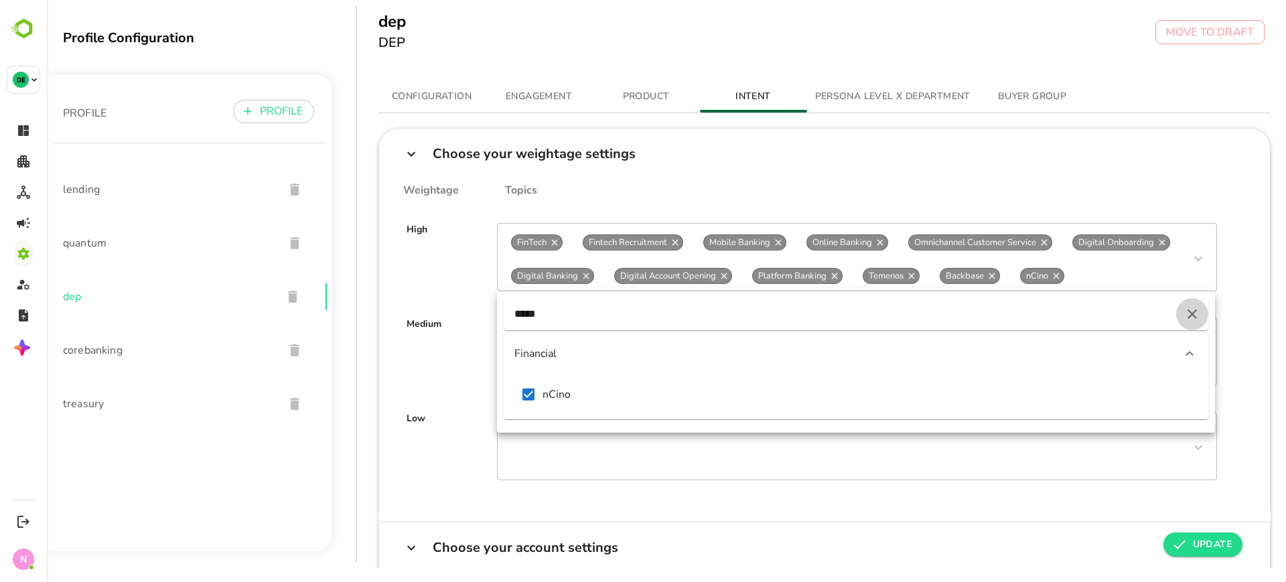
click at [1184, 318] on icon "button" at bounding box center [1192, 314] width 16 height 16
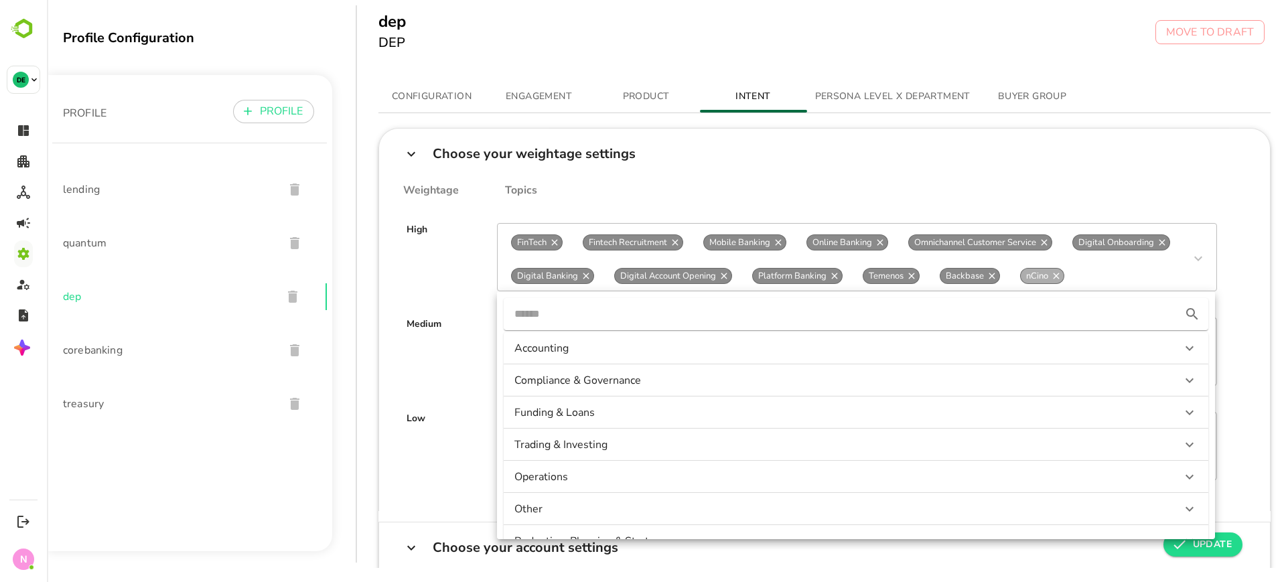
click at [557, 246] on icon at bounding box center [554, 243] width 6 height 6
click at [986, 161] on div "Choose your weightage settings" at bounding box center [825, 153] width 870 height 23
